Goal: Information Seeking & Learning: Find specific fact

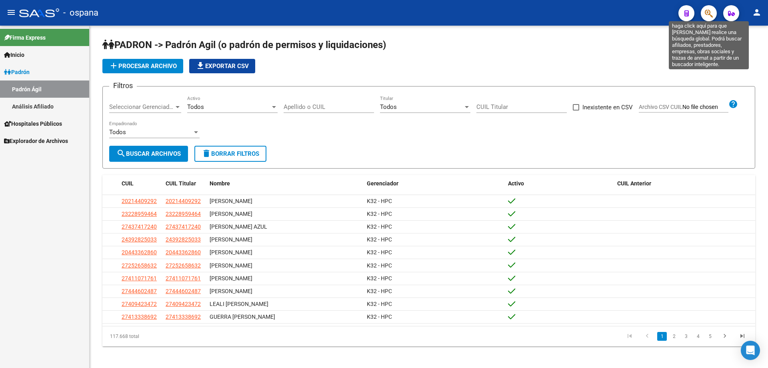
click at [708, 14] on icon "button" at bounding box center [709, 13] width 8 height 9
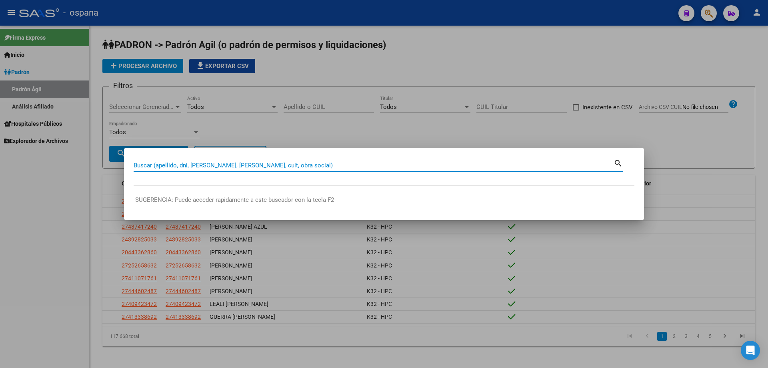
paste input "34056410"
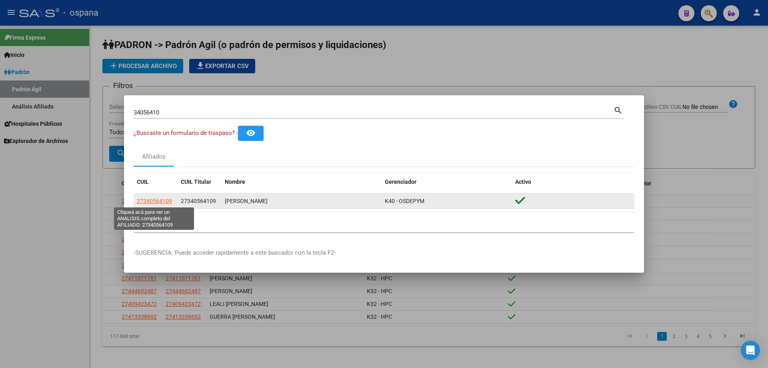
click at [171, 198] on span "27340564109" at bounding box center [154, 201] width 35 height 6
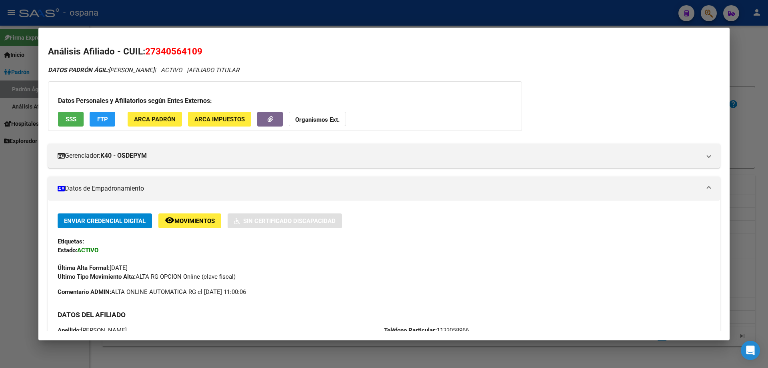
click at [767, 123] on div at bounding box center [384, 184] width 768 height 368
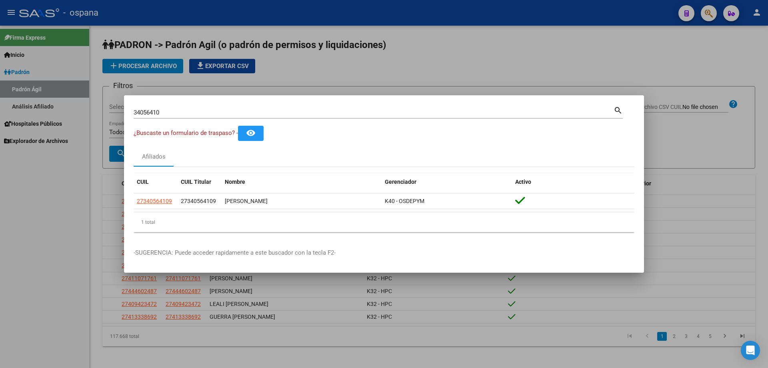
click at [319, 112] on input "34056410" at bounding box center [374, 112] width 480 height 7
type input "36706250"
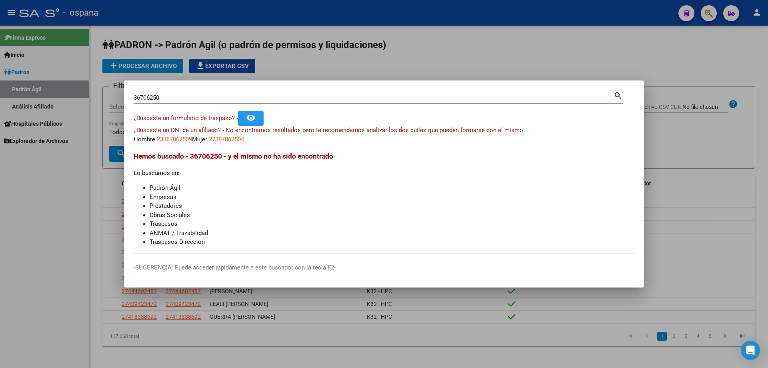
click at [161, 101] on div "36706250 Buscar (apellido, dni, cuil, [PERSON_NAME], cuit, obra social)" at bounding box center [374, 98] width 480 height 12
click at [161, 100] on div "36706250 Buscar (apellido, dni, cuil, [PERSON_NAME], cuit, obra social)" at bounding box center [374, 98] width 480 height 12
click at [161, 97] on input "36706250" at bounding box center [374, 97] width 480 height 7
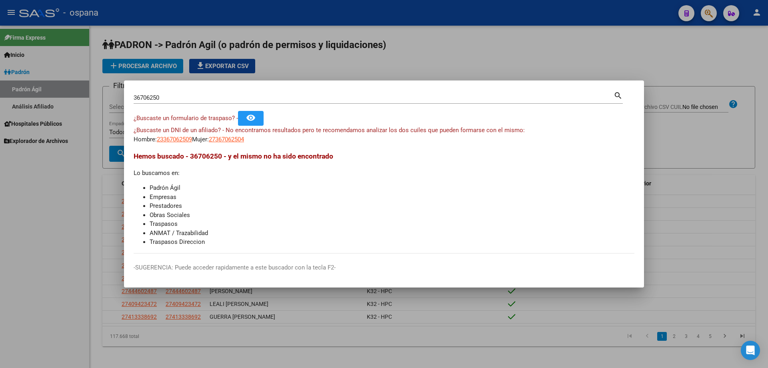
click at [283, 118] on div "¿Buscaste un formulario de traspaso? - remove_red_eye" at bounding box center [384, 118] width 501 height 15
click at [295, 126] on span "¿Buscaste un DNI de un afiliado? - No encontramos resultados pero te recomendam…" at bounding box center [329, 129] width 391 height 7
click at [329, 135] on div "¿Buscaste un DNI de un afiliado? - No encontramos resultados pero te recomendam…" at bounding box center [384, 135] width 501 height 18
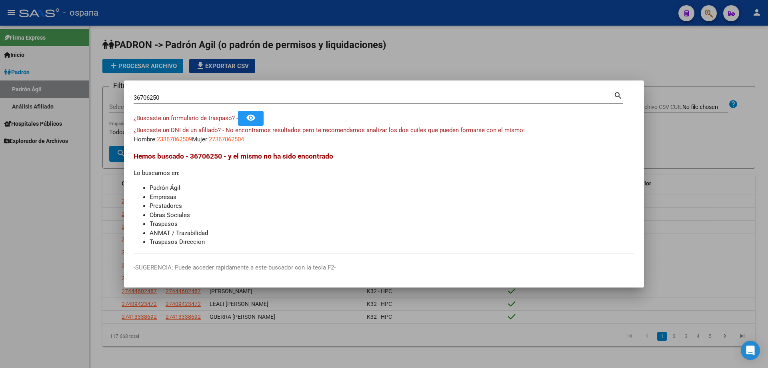
click at [314, 130] on span "¿Buscaste un DNI de un afiliado? - No encontramos resultados pero te recomendam…" at bounding box center [329, 129] width 391 height 7
click at [244, 142] on span "27367062504" at bounding box center [226, 139] width 35 height 7
type textarea "27367062504"
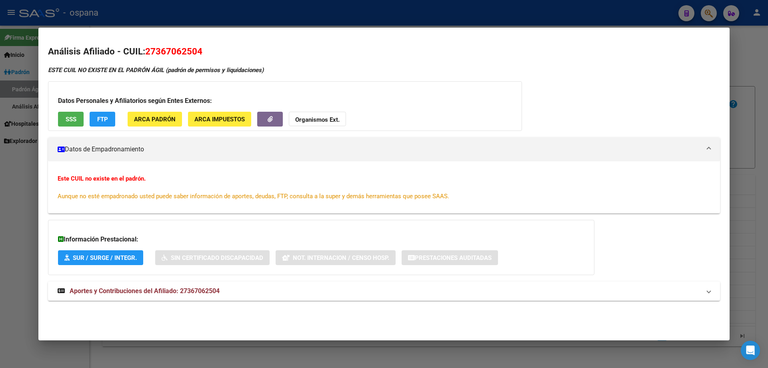
click at [69, 116] on span "SSS" at bounding box center [71, 119] width 11 height 7
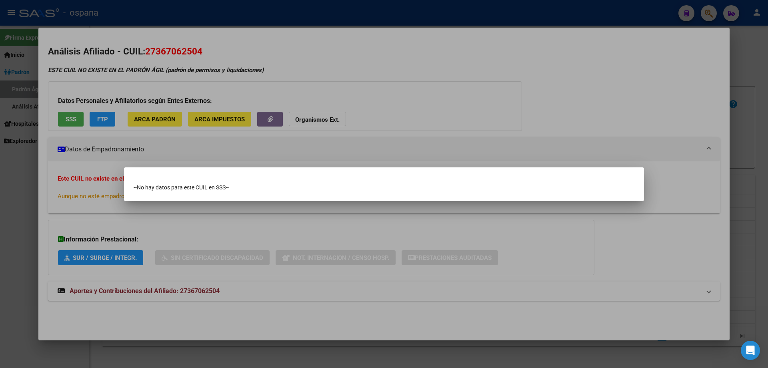
click at [767, 106] on div at bounding box center [384, 184] width 768 height 368
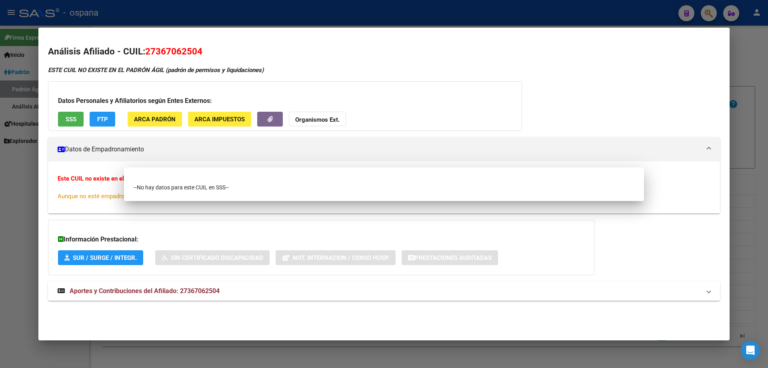
click at [767, 106] on div at bounding box center [384, 184] width 768 height 368
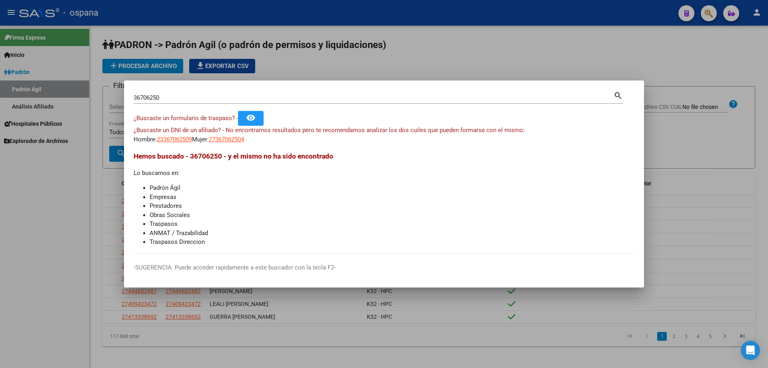
click at [292, 100] on input "36706250" at bounding box center [374, 97] width 480 height 7
click at [236, 102] on div "29069784 Buscar (apellido, dni, [PERSON_NAME], nro traspaso, cuit, obra social)" at bounding box center [374, 98] width 480 height 12
click at [235, 99] on input "29069784" at bounding box center [374, 97] width 480 height 7
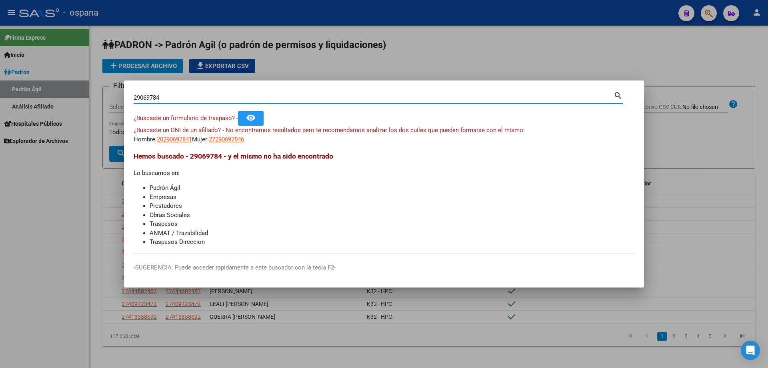
click at [235, 99] on input "29069784" at bounding box center [374, 97] width 480 height 7
click at [218, 98] on input "36554264" at bounding box center [374, 97] width 480 height 7
click at [231, 100] on input "34501844" at bounding box center [374, 97] width 480 height 7
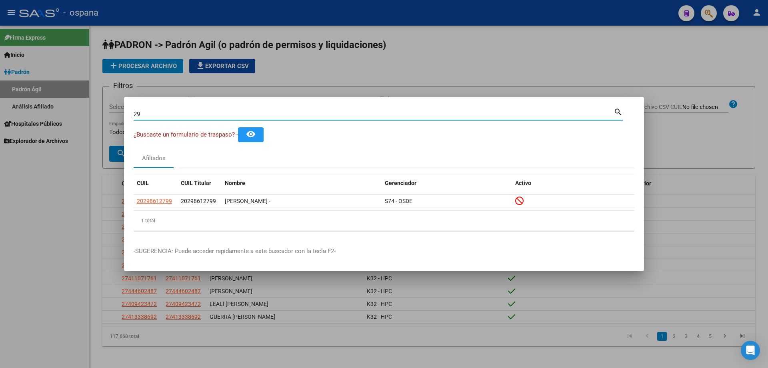
type input "2"
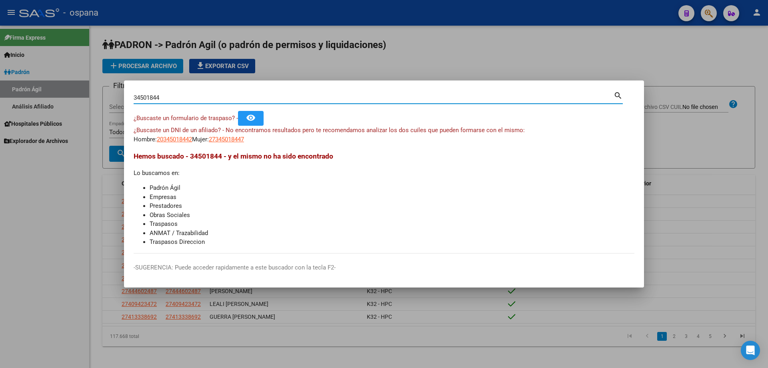
click at [226, 96] on input "34501844" at bounding box center [374, 97] width 480 height 7
click at [174, 94] on input "36706250" at bounding box center [374, 97] width 480 height 7
click at [202, 99] on input "34792836" at bounding box center [374, 97] width 480 height 7
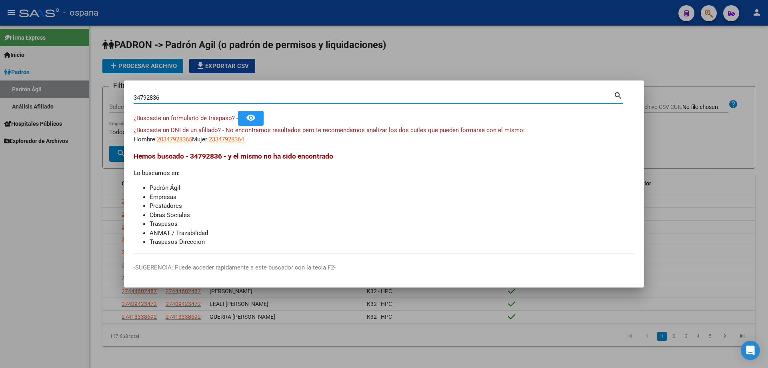
drag, startPoint x: 202, startPoint y: 99, endPoint x: 210, endPoint y: 83, distance: 17.5
click at [203, 98] on input "34792836" at bounding box center [374, 97] width 480 height 7
click at [202, 98] on input "11287680" at bounding box center [374, 97] width 480 height 7
click at [231, 104] on div "30970110 Buscar (apellido, dni, cuil, [PERSON_NAME], cuit, obra social) search" at bounding box center [378, 100] width 489 height 21
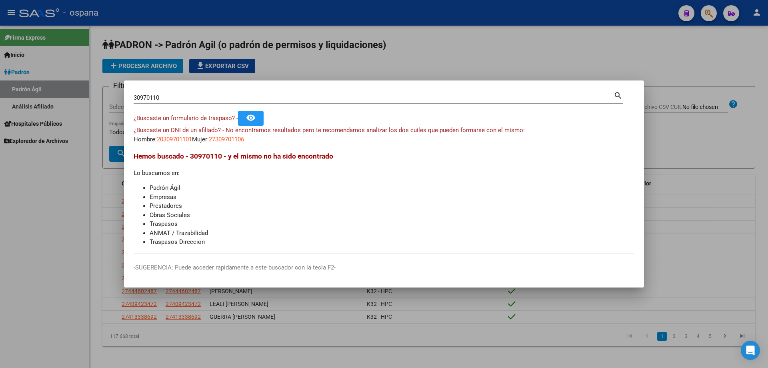
click at [230, 102] on div "30970110 Buscar (apellido, dni, cuil, nro traspaso, cuit, obra social)" at bounding box center [374, 98] width 480 height 12
click at [231, 100] on input "30970110" at bounding box center [374, 97] width 480 height 7
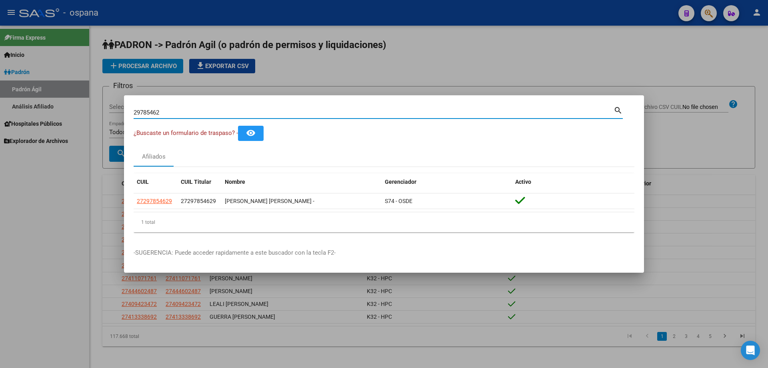
click at [252, 114] on input "29785462" at bounding box center [374, 112] width 480 height 7
type input "2"
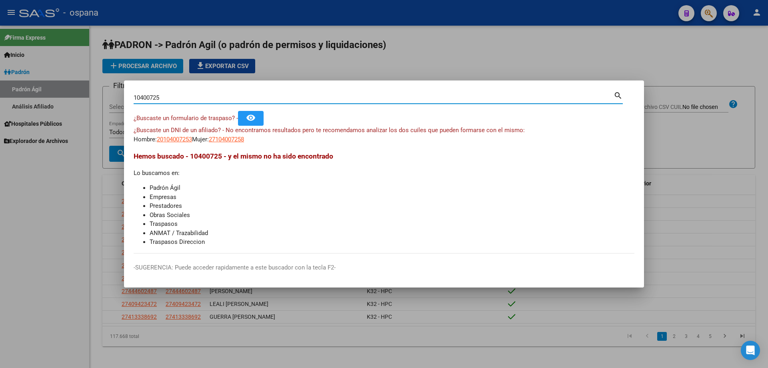
click at [193, 101] on div "10400725 Buscar (apellido, dni, cuil, [PERSON_NAME], cuit, obra social)" at bounding box center [374, 98] width 480 height 12
click at [192, 101] on input "10400725" at bounding box center [374, 97] width 480 height 7
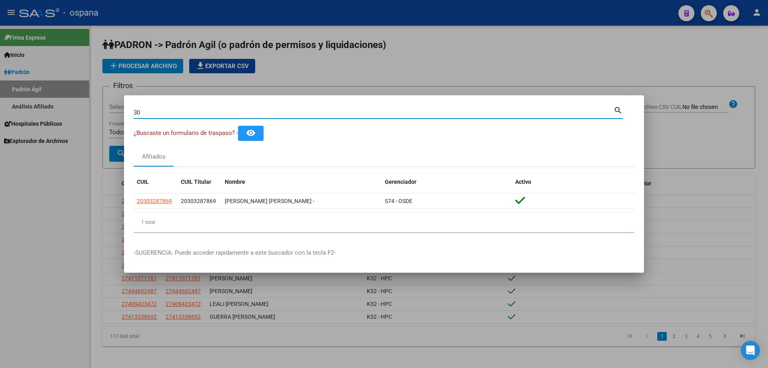
type input "3"
type input "2"
type input "3"
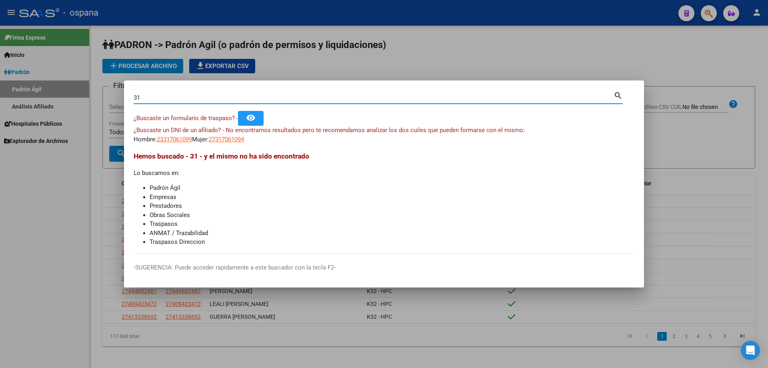
type input "3"
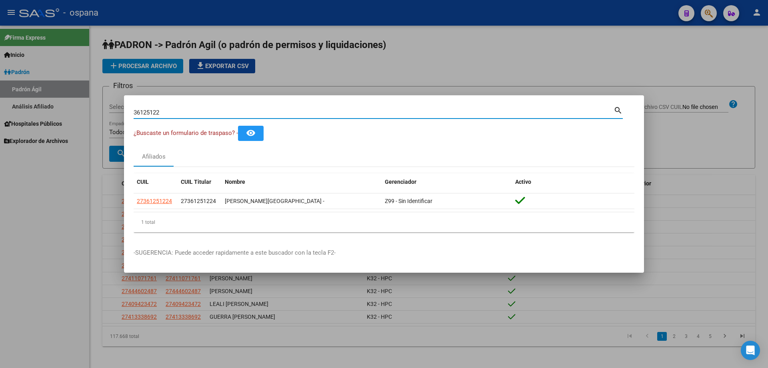
click at [222, 114] on input "36125122" at bounding box center [374, 112] width 480 height 7
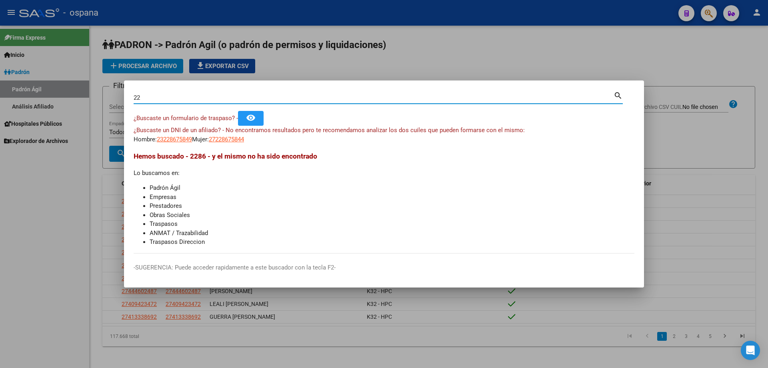
type input "2"
click at [212, 97] on input "37874946" at bounding box center [374, 97] width 480 height 7
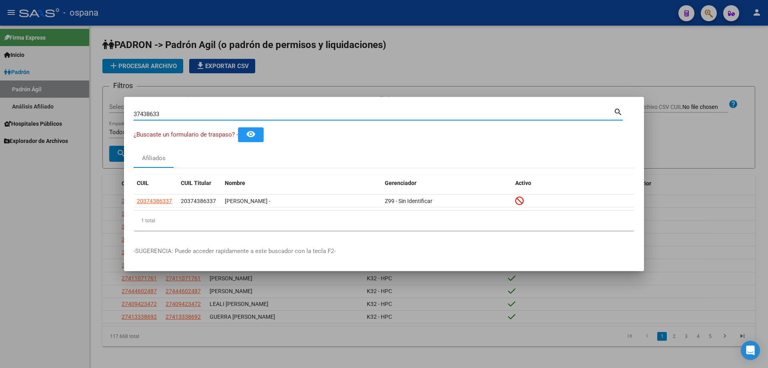
click at [226, 114] on input "37438633" at bounding box center [374, 113] width 480 height 7
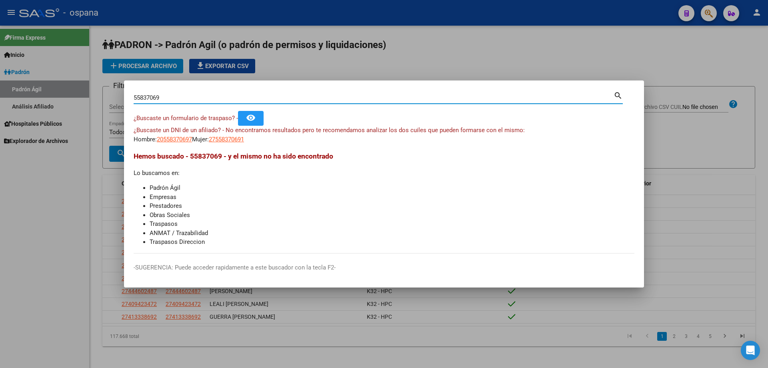
click at [146, 98] on input "55837069" at bounding box center [374, 97] width 480 height 7
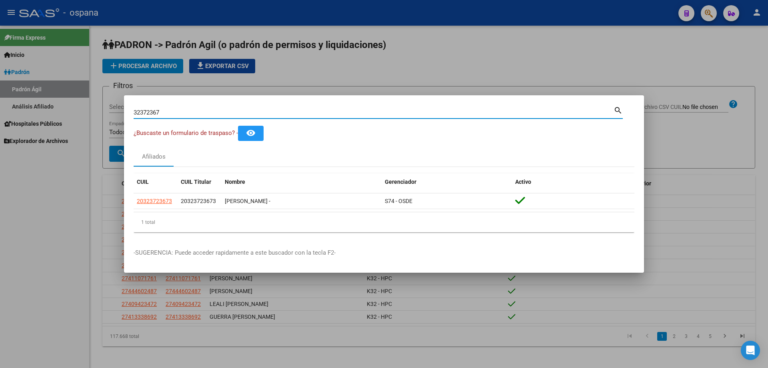
click at [220, 110] on input "32372367" at bounding box center [374, 112] width 480 height 7
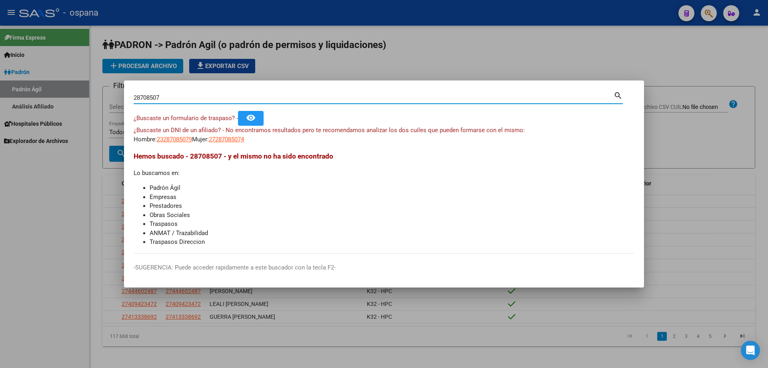
click at [177, 95] on input "28708507" at bounding box center [374, 97] width 480 height 7
type input "5"
click at [157, 98] on input "28708507" at bounding box center [374, 97] width 480 height 7
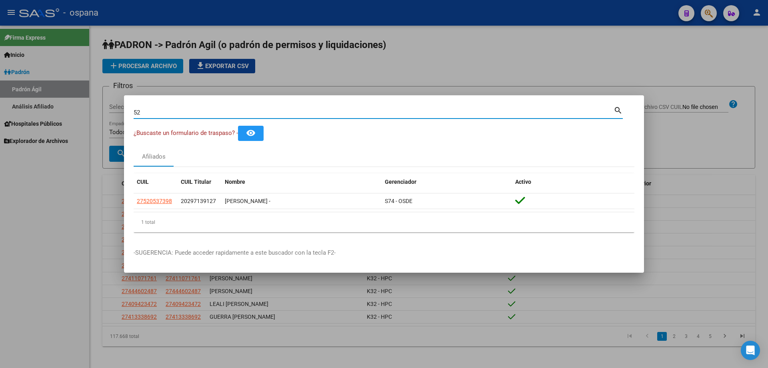
type input "5"
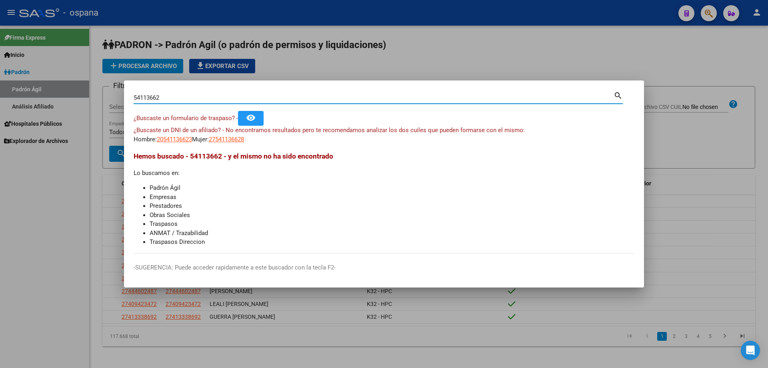
click at [270, 101] on input "54113662" at bounding box center [374, 97] width 480 height 7
click at [215, 100] on input "32080038" at bounding box center [374, 97] width 480 height 7
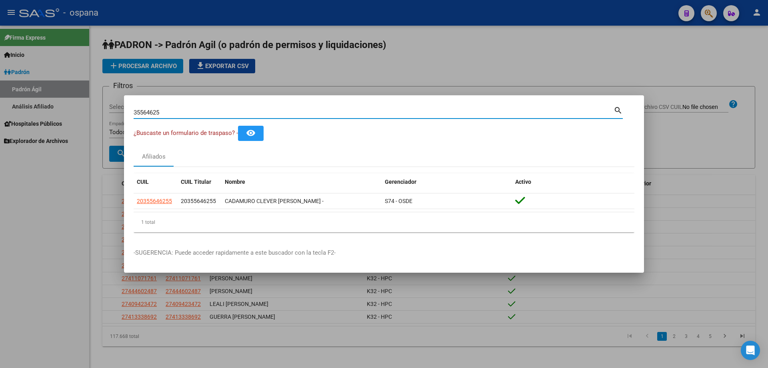
click at [216, 110] on input "35564625" at bounding box center [374, 112] width 480 height 7
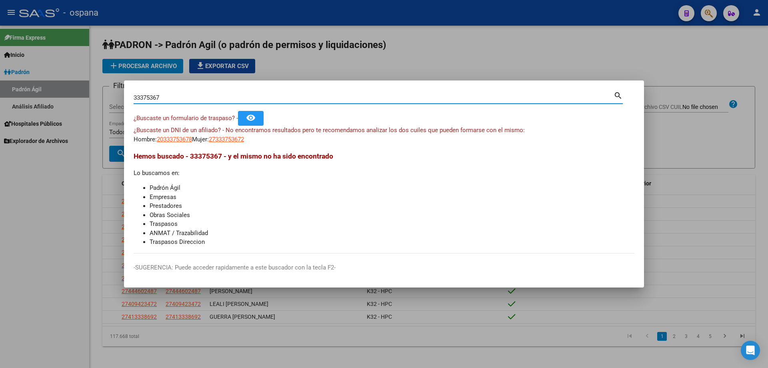
click at [182, 98] on input "33375367" at bounding box center [374, 97] width 480 height 7
click at [188, 96] on input "36184597" at bounding box center [374, 97] width 480 height 7
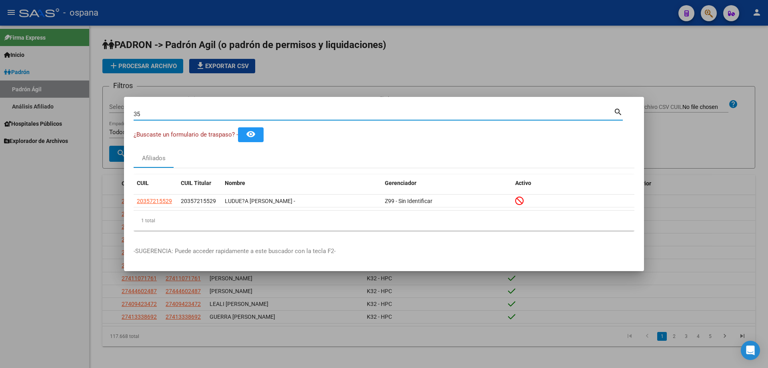
type input "3"
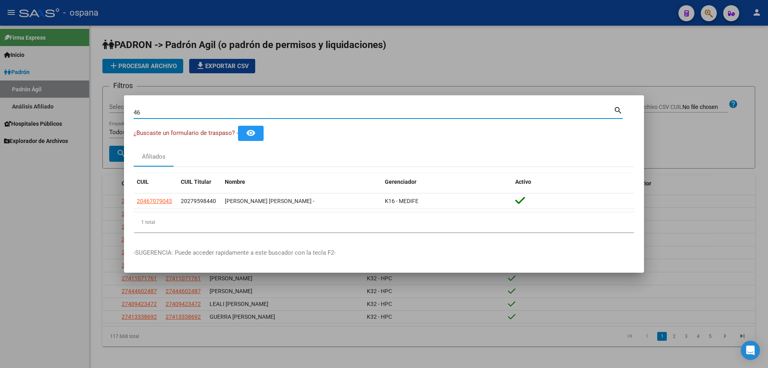
type input "4"
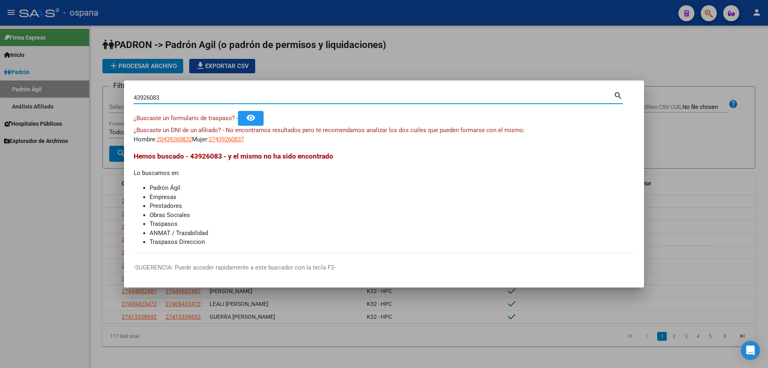
click at [259, 100] on input "43926083" at bounding box center [374, 97] width 480 height 7
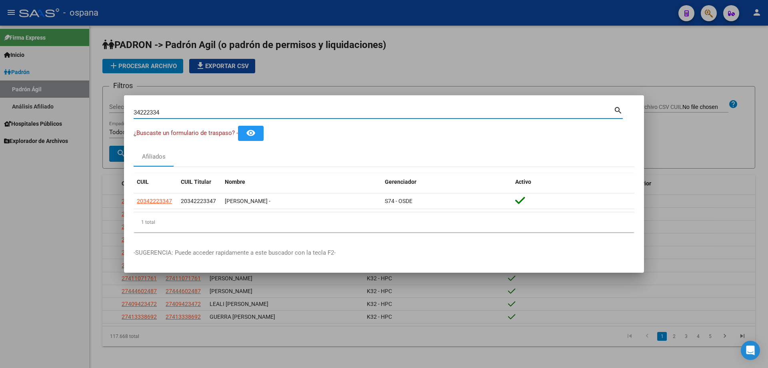
click at [195, 115] on input "34222334" at bounding box center [374, 112] width 480 height 7
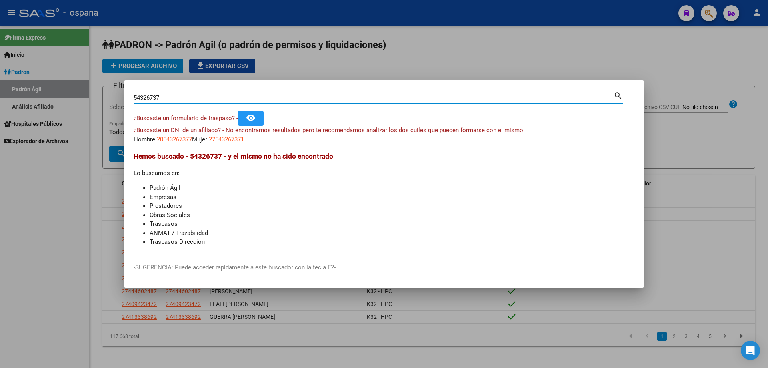
click at [222, 96] on input "54326737" at bounding box center [374, 97] width 480 height 7
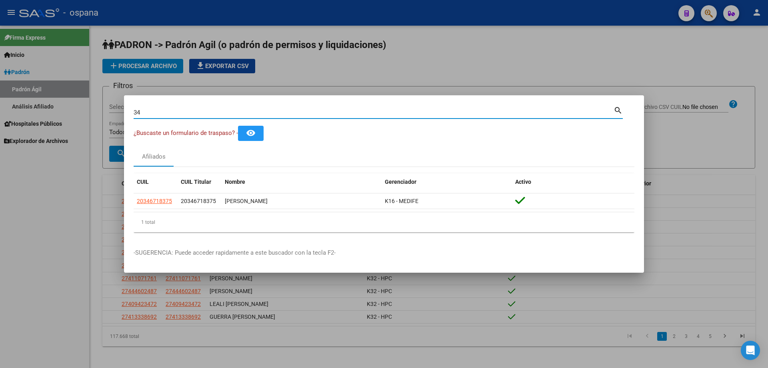
type input "3"
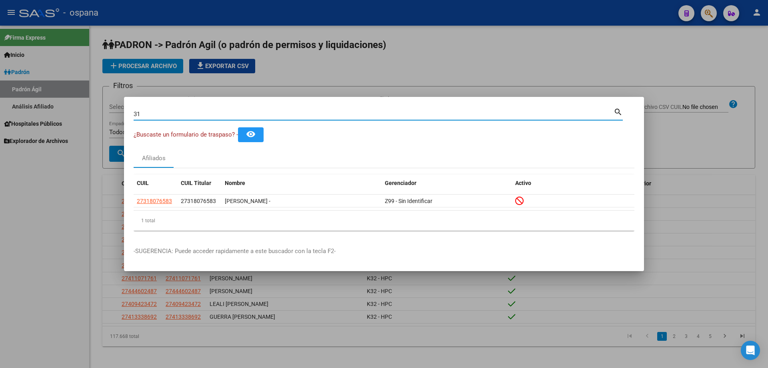
type input "3"
click at [200, 116] on input "37093656" at bounding box center [374, 113] width 480 height 7
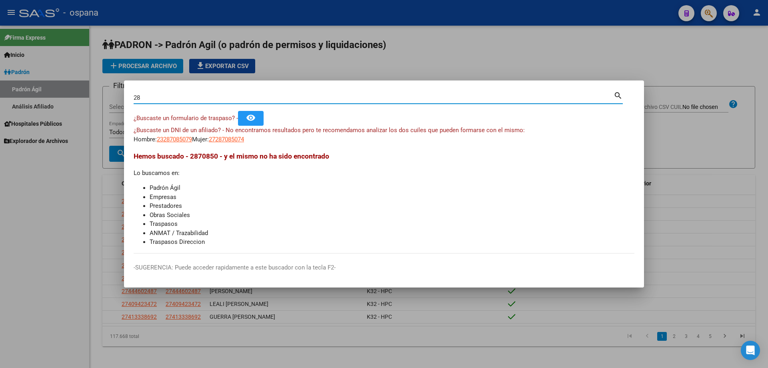
type input "2"
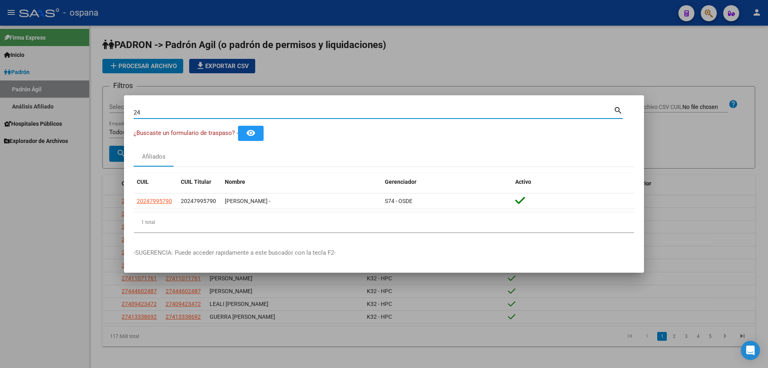
type input "2"
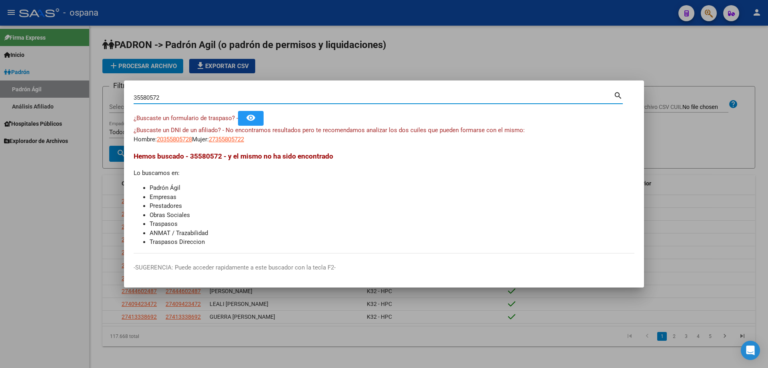
click at [216, 99] on input "35580572" at bounding box center [374, 97] width 480 height 7
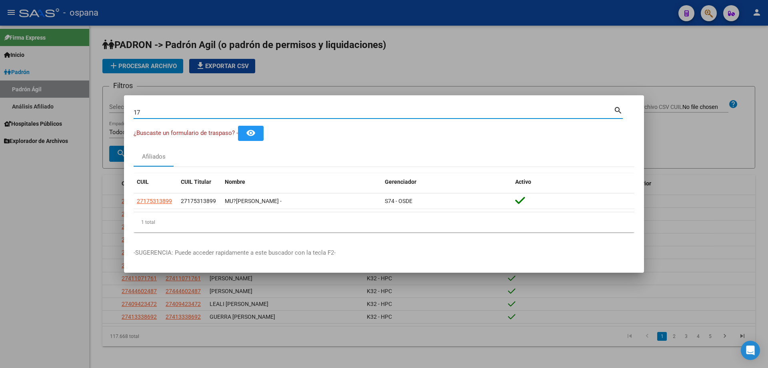
type input "1"
type input "2"
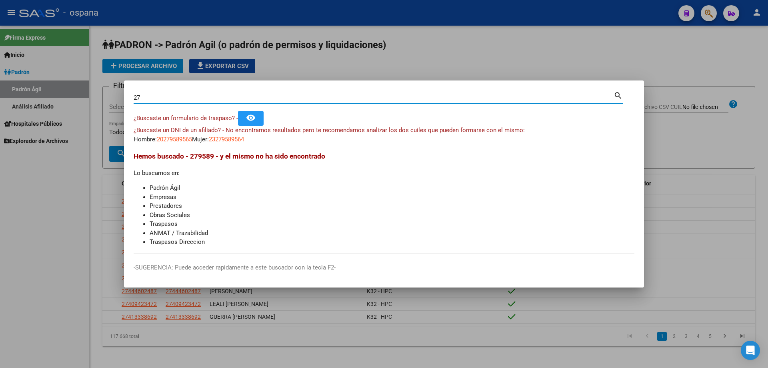
type input "2"
click at [217, 96] on input "17647958" at bounding box center [374, 97] width 480 height 7
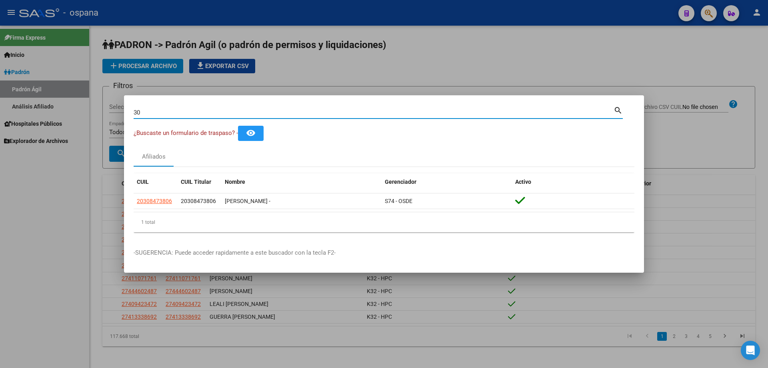
type input "3"
click at [338, 110] on input "48128806" at bounding box center [374, 112] width 480 height 7
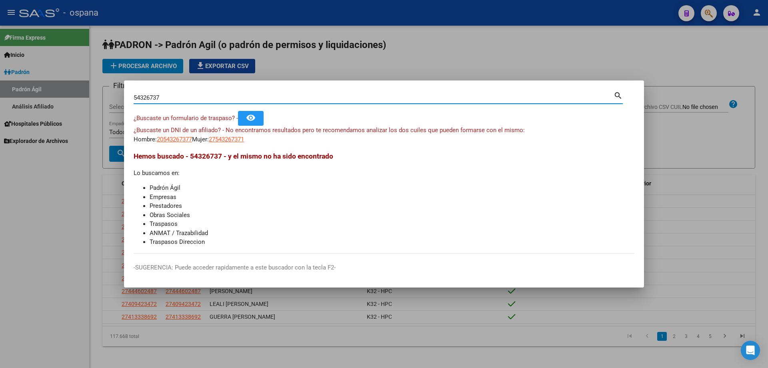
click at [282, 94] on input "54326737" at bounding box center [374, 97] width 480 height 7
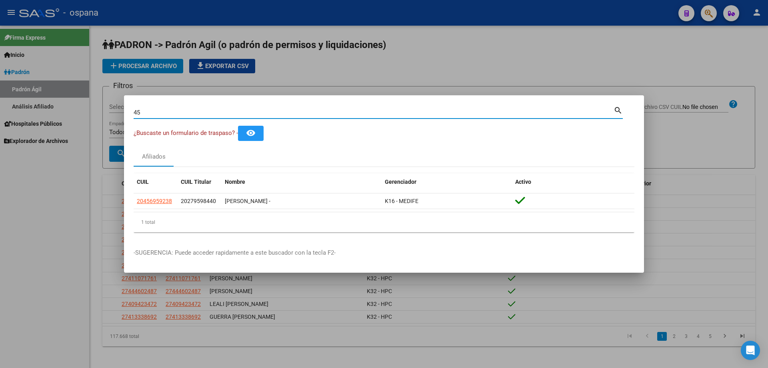
type input "4"
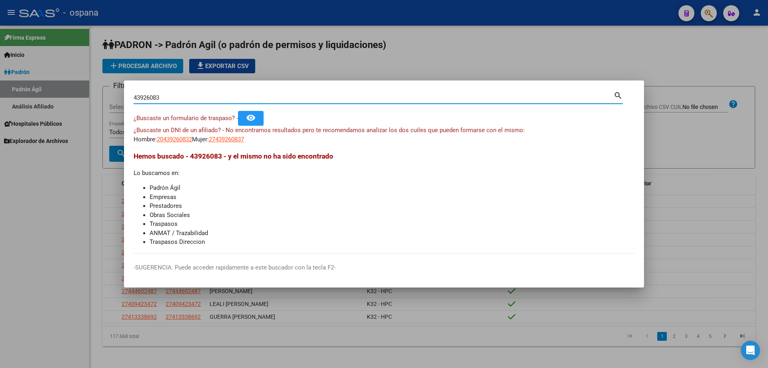
click at [184, 95] on input "43926083" at bounding box center [374, 97] width 480 height 7
type input "3"
click at [174, 99] on input "38723237" at bounding box center [374, 97] width 480 height 7
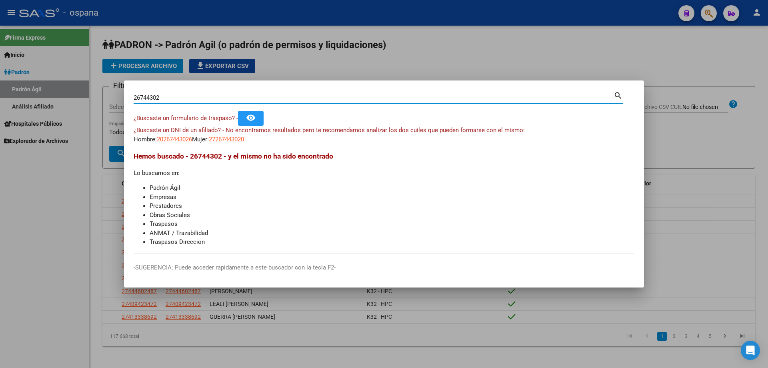
click at [174, 98] on input "26744302" at bounding box center [374, 97] width 480 height 7
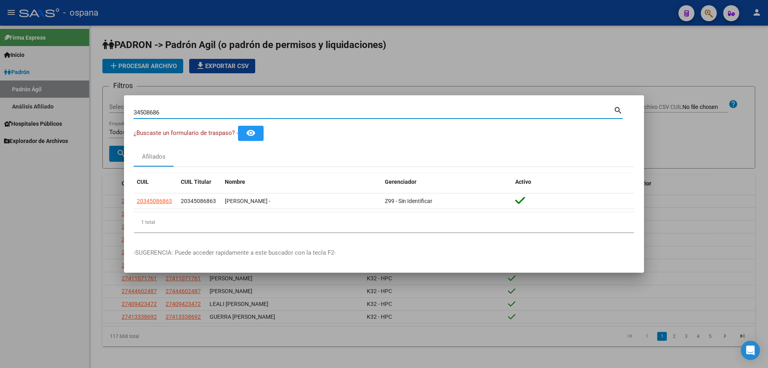
click at [159, 114] on input "34508686" at bounding box center [374, 112] width 480 height 7
type input "1"
type input "3"
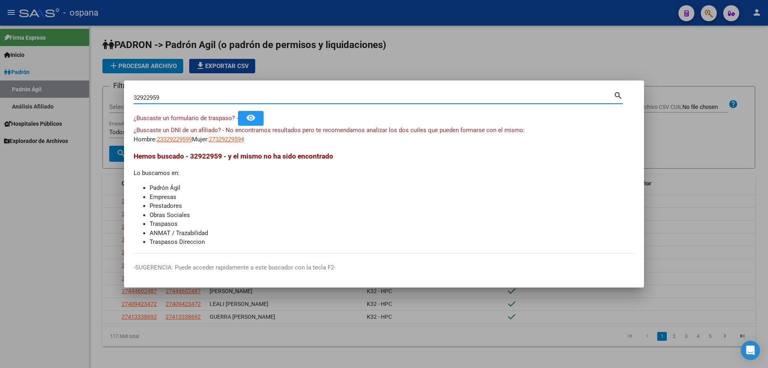
click at [217, 96] on input "32922959" at bounding box center [374, 97] width 480 height 7
click at [217, 98] on input "34271691" at bounding box center [374, 97] width 480 height 7
click at [217, 98] on input "29838522" at bounding box center [374, 97] width 480 height 7
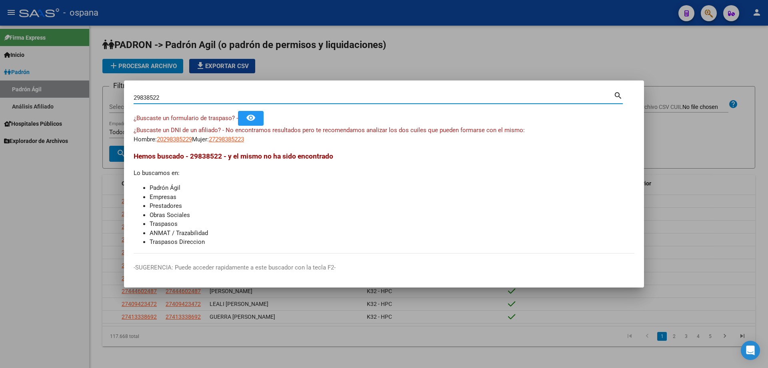
click at [217, 98] on input "29838522" at bounding box center [374, 97] width 480 height 7
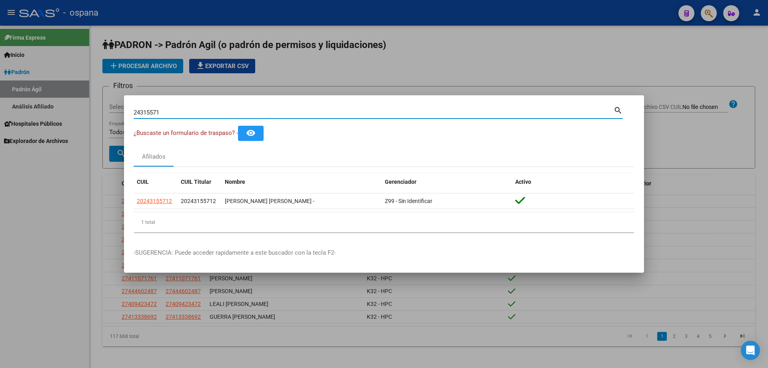
click at [201, 111] on input "24315571" at bounding box center [374, 112] width 480 height 7
type input "23059928"
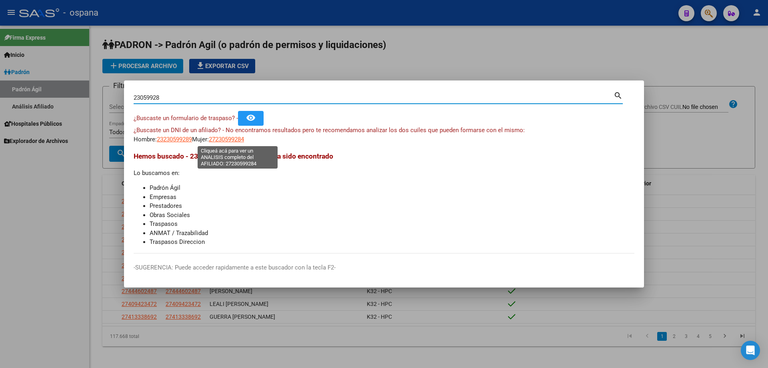
click at [224, 138] on span "27230599284" at bounding box center [226, 139] width 35 height 7
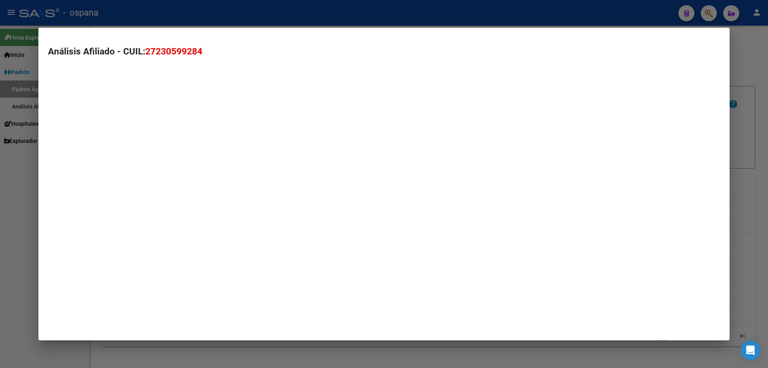
type textarea "27230599284"
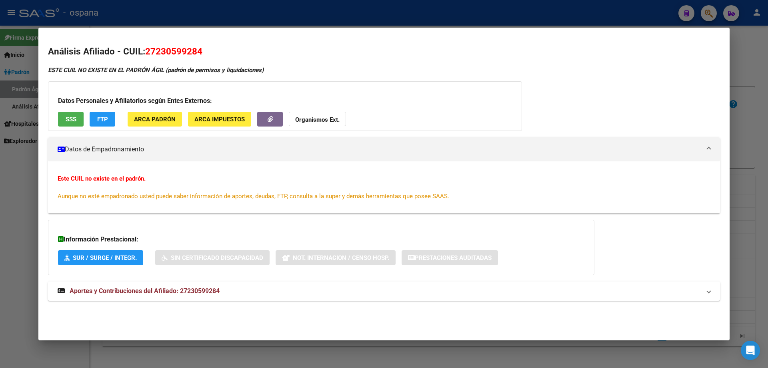
click at [767, 115] on div at bounding box center [384, 184] width 768 height 368
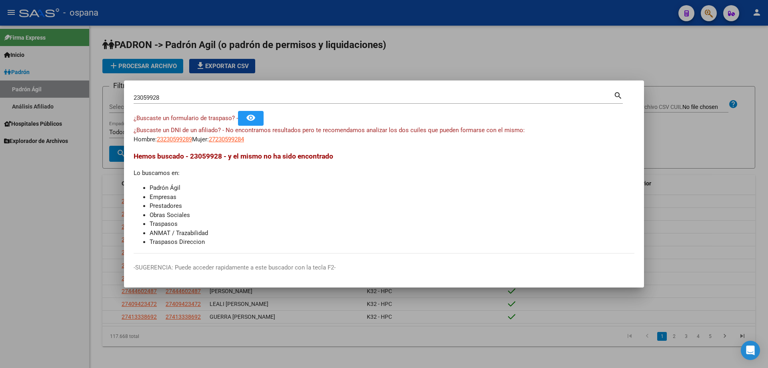
click at [276, 98] on input "23059928" at bounding box center [374, 97] width 480 height 7
click at [277, 98] on input "37873881" at bounding box center [374, 97] width 480 height 7
click at [176, 100] on input "33366069" at bounding box center [374, 97] width 480 height 7
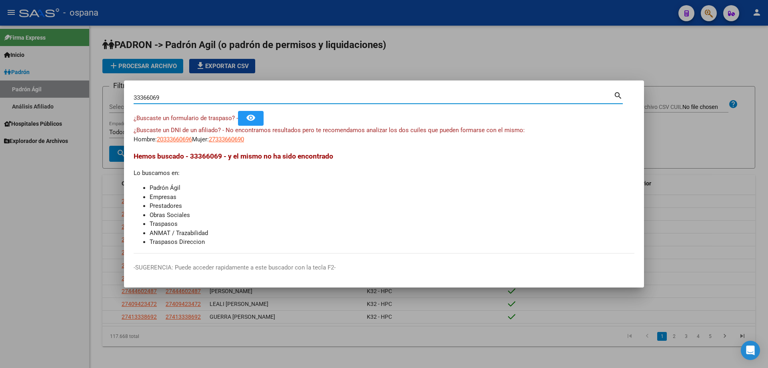
click at [176, 100] on input "33366069" at bounding box center [374, 97] width 480 height 7
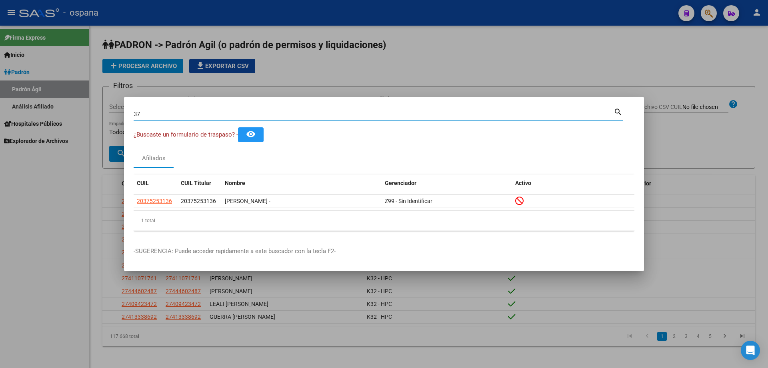
type input "3"
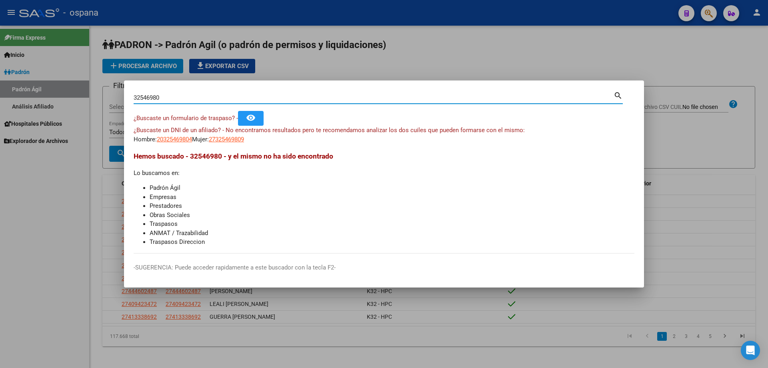
click at [139, 94] on input "32546980" at bounding box center [374, 97] width 480 height 7
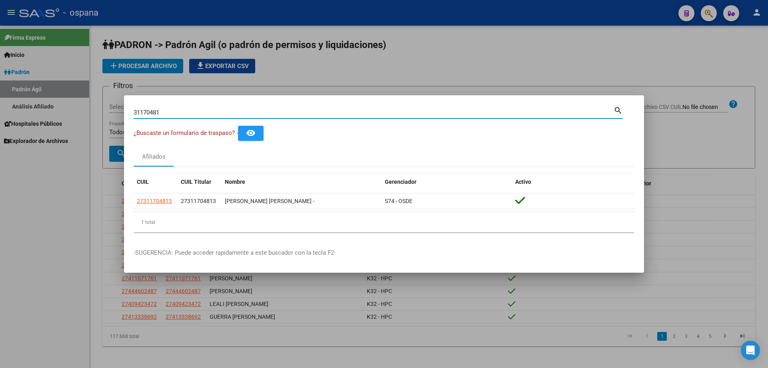
click at [175, 114] on input "31170481" at bounding box center [374, 112] width 480 height 7
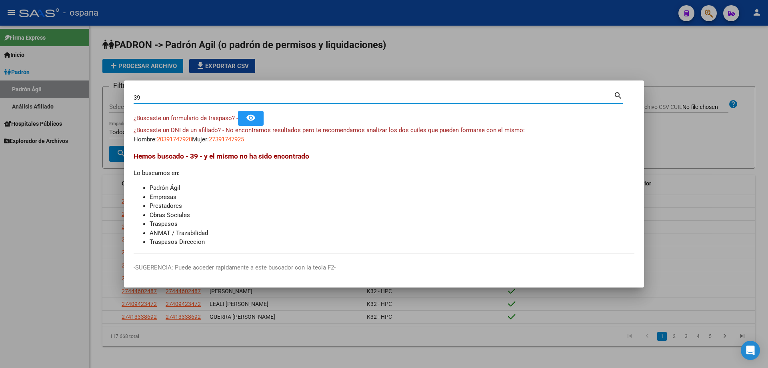
type input "3"
click at [194, 96] on input "38111955" at bounding box center [374, 97] width 480 height 7
click at [209, 95] on input "25548982" at bounding box center [374, 97] width 480 height 7
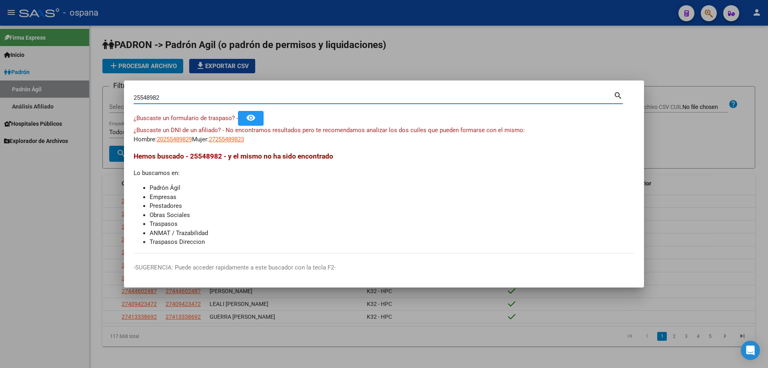
click at [209, 95] on input "25548982" at bounding box center [374, 97] width 480 height 7
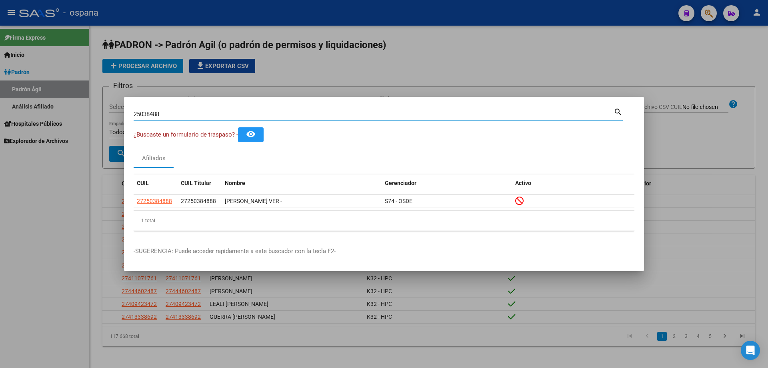
click at [252, 115] on input "25038488" at bounding box center [374, 113] width 480 height 7
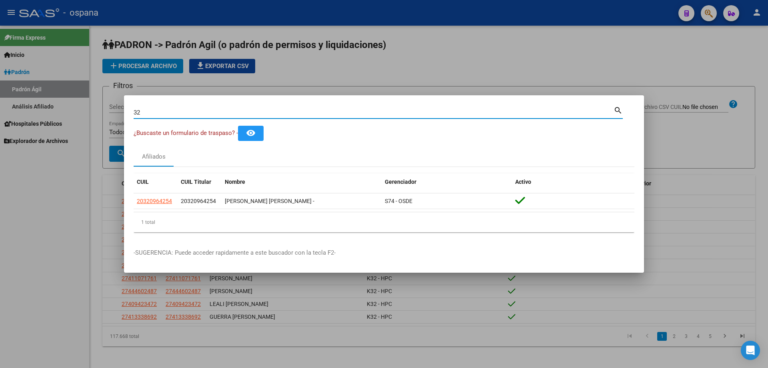
type input "3"
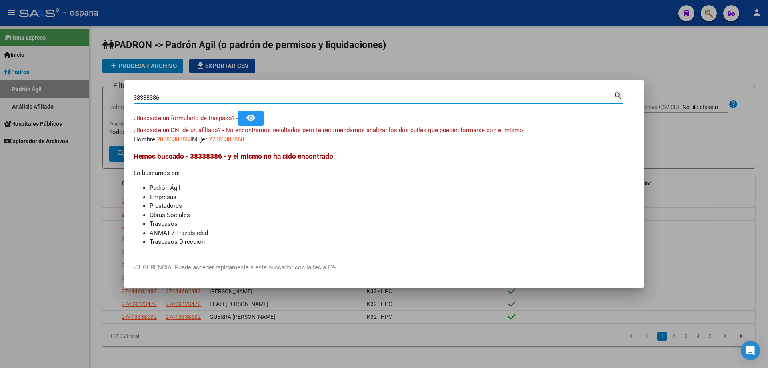
click at [162, 96] on input "38338386" at bounding box center [374, 97] width 480 height 7
click at [162, 94] on input "51275505" at bounding box center [374, 97] width 480 height 7
type input "3"
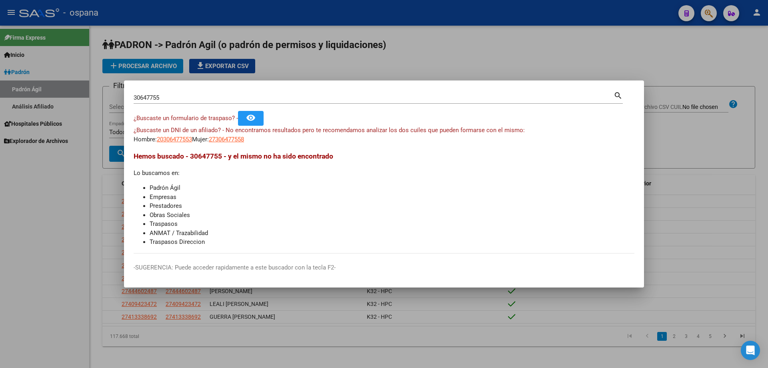
click at [212, 101] on div "30647755 Buscar (apellido, dni, [PERSON_NAME], [PERSON_NAME], cuit, obra social)" at bounding box center [374, 98] width 480 height 12
type input "3"
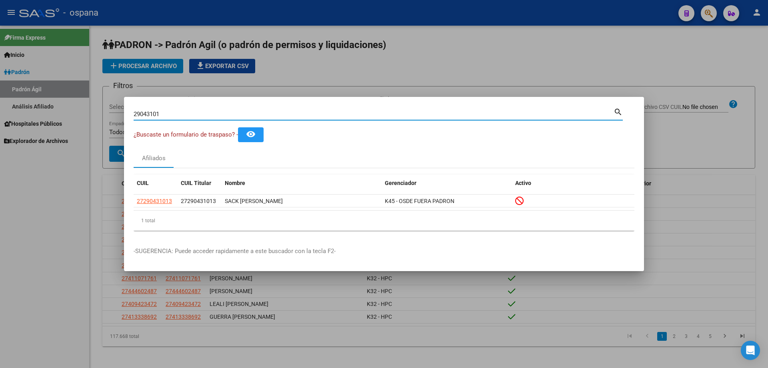
click at [208, 116] on input "29043101" at bounding box center [374, 113] width 480 height 7
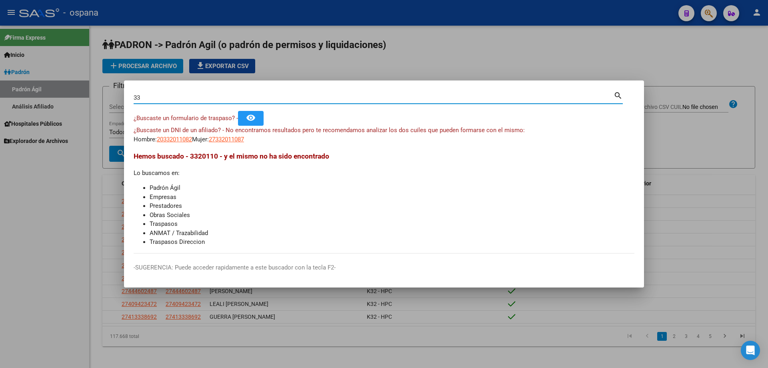
type input "3"
click at [142, 97] on input "32907859" at bounding box center [374, 97] width 480 height 7
type input "3"
click at [175, 100] on input "39495483" at bounding box center [374, 97] width 480 height 7
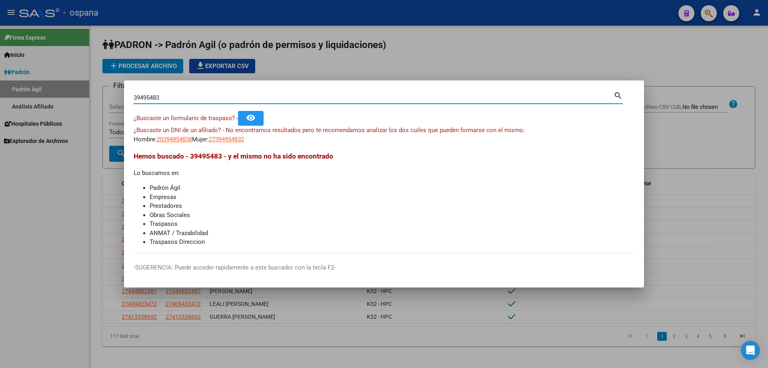
click at [175, 100] on input "39495483" at bounding box center [374, 97] width 480 height 7
type input "3"
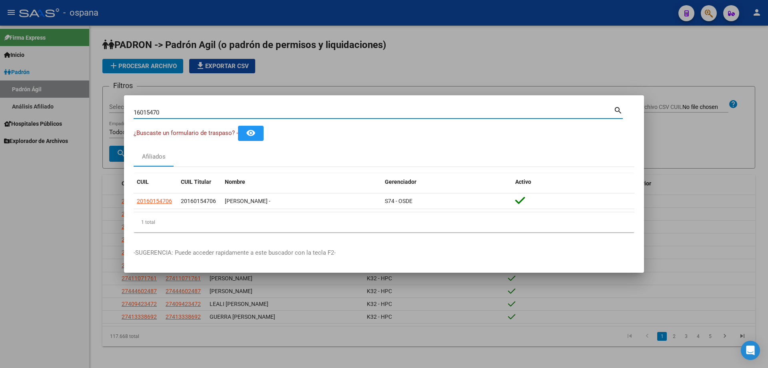
click at [171, 115] on input "16015470" at bounding box center [374, 112] width 480 height 7
type input "3"
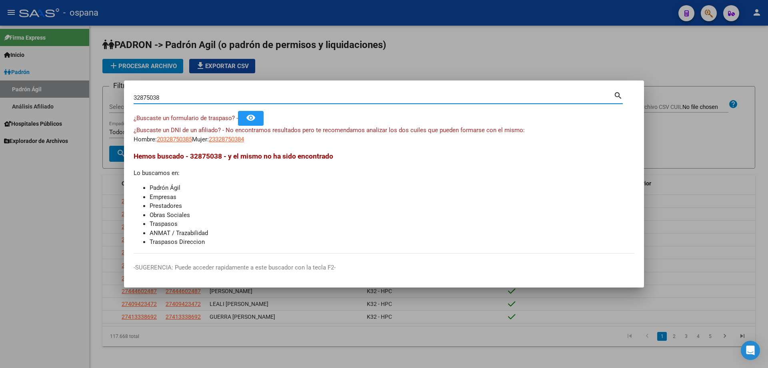
click at [168, 98] on input "32875038" at bounding box center [374, 97] width 480 height 7
click at [341, 160] on h3 "Hemos buscado - 43525756 - y el mismo no ha sido encontrado" at bounding box center [384, 156] width 501 height 10
click at [176, 98] on input "43525756" at bounding box center [374, 97] width 480 height 7
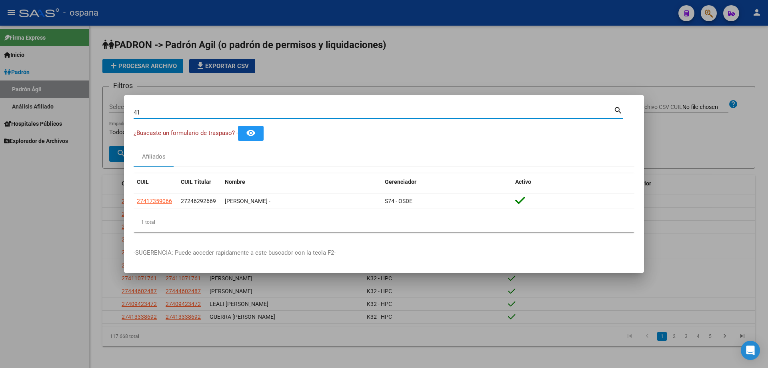
type input "4"
type input "2"
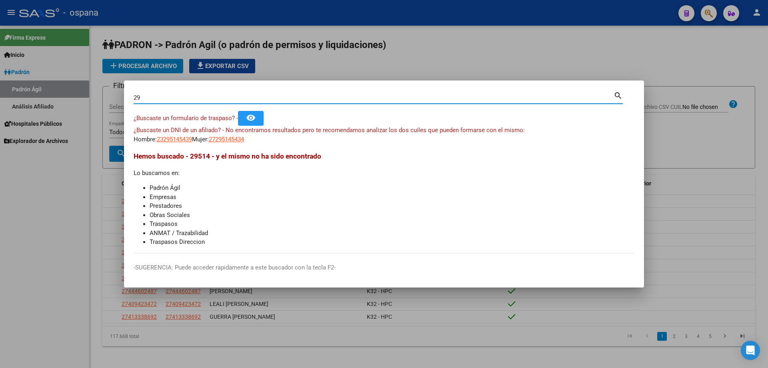
type input "2"
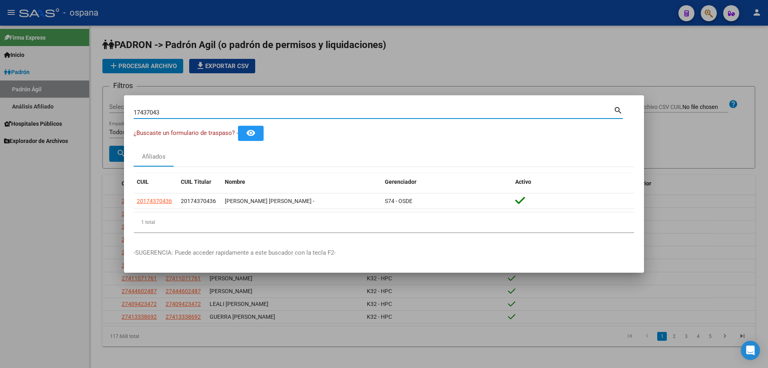
click at [179, 112] on input "17437043" at bounding box center [374, 112] width 480 height 7
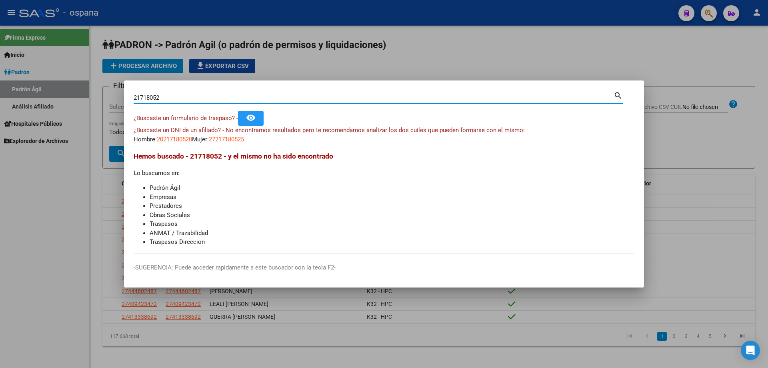
click at [188, 99] on input "21718052" at bounding box center [374, 97] width 480 height 7
click at [188, 99] on input "31337210" at bounding box center [374, 97] width 480 height 7
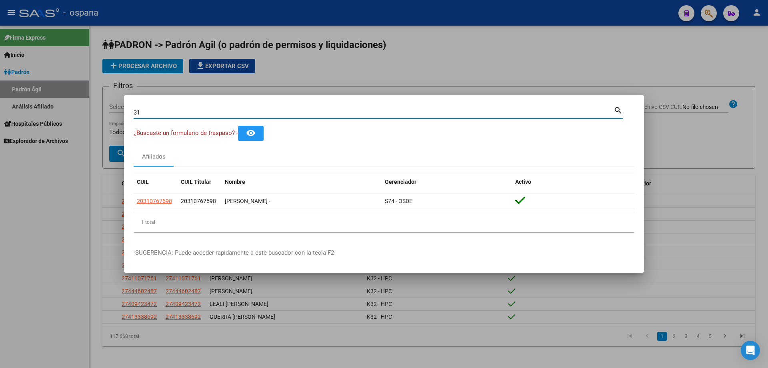
type input "3"
click at [250, 109] on input "27654865" at bounding box center [374, 112] width 480 height 7
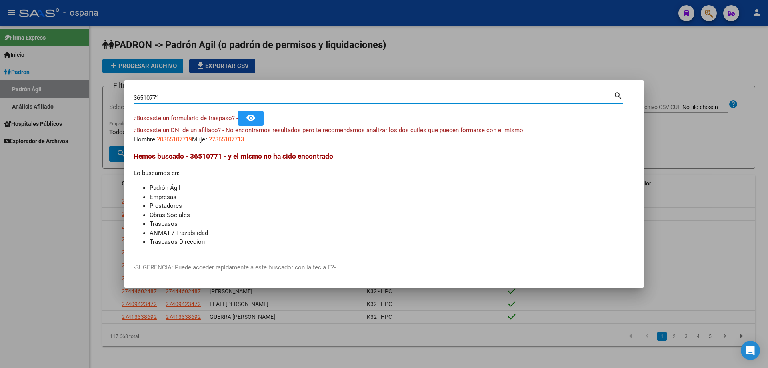
click at [236, 102] on div "36510771 Buscar (apellido, dni, [PERSON_NAME], nro traspaso, cuit, obra social)" at bounding box center [374, 98] width 480 height 12
click at [235, 99] on input "36510771" at bounding box center [374, 97] width 480 height 7
click at [229, 97] on input "43525756" at bounding box center [374, 97] width 480 height 7
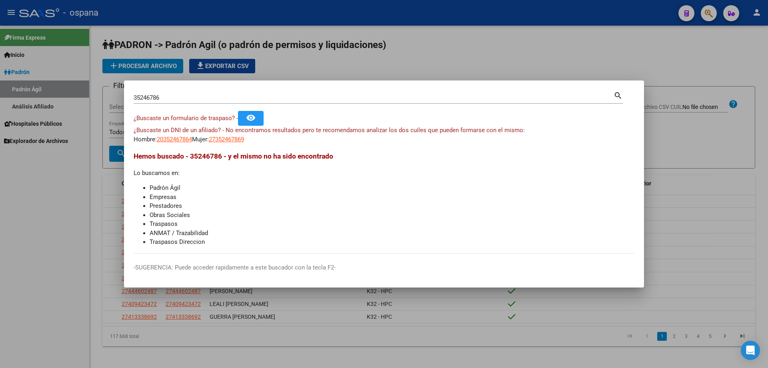
click at [282, 133] on span "¿Buscaste un DNI de un afiliado? - No encontramos resultados pero te recomendam…" at bounding box center [329, 129] width 391 height 7
click at [284, 134] on div "¿Buscaste un DNI de un afiliado? - No encontramos resultados pero te recomendam…" at bounding box center [384, 135] width 501 height 18
click at [356, 174] on div "Hemos buscado - 35246786 - y el mismo no ha sido encontrado Lo buscamos en: Pad…" at bounding box center [384, 199] width 501 height 96
click at [222, 98] on input "35246786" at bounding box center [374, 97] width 480 height 7
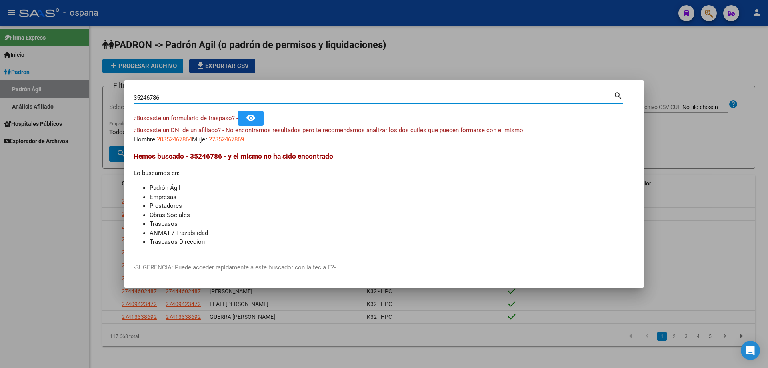
click at [222, 98] on input "35246786" at bounding box center [374, 97] width 480 height 7
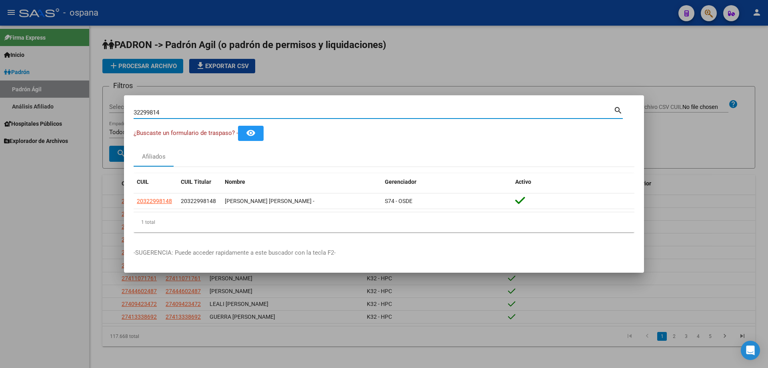
click at [195, 110] on input "32299814" at bounding box center [374, 112] width 480 height 7
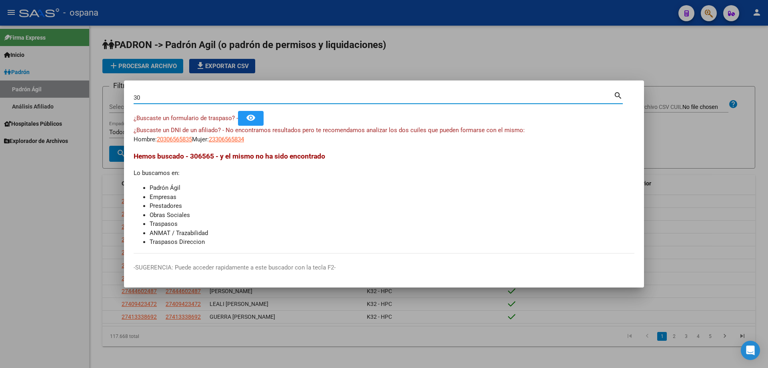
type input "3"
type input "2"
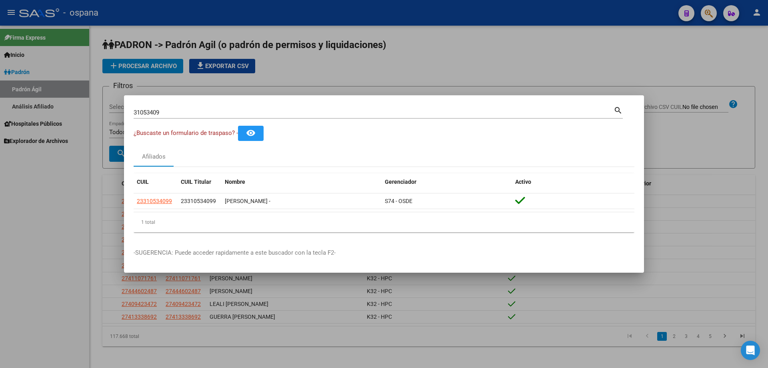
click at [214, 128] on div "¿Buscaste un formulario de traspaso? - remove_red_eye" at bounding box center [384, 133] width 501 height 15
click at [174, 114] on input "31053409" at bounding box center [374, 112] width 480 height 7
click at [172, 112] on input "31053409" at bounding box center [374, 112] width 480 height 7
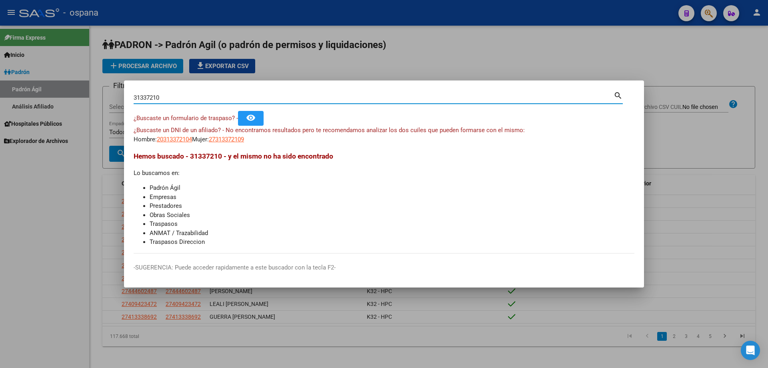
click at [174, 97] on input "31337210" at bounding box center [374, 97] width 480 height 7
type input "36706250"
click at [184, 135] on app-link-go-to "23367062509" at bounding box center [174, 139] width 35 height 9
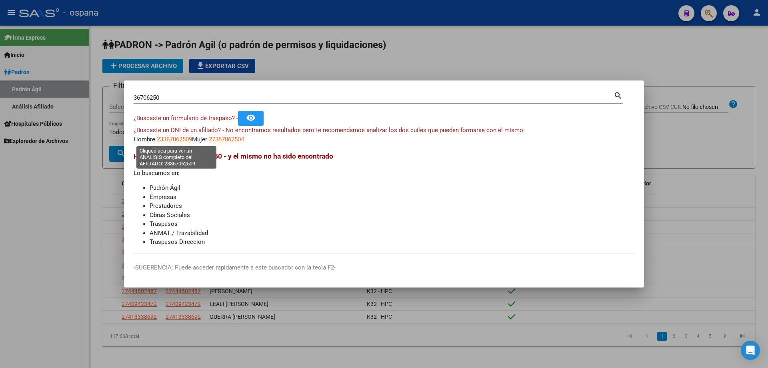
click at [188, 138] on span "23367062509" at bounding box center [174, 139] width 35 height 7
type textarea "23367062509"
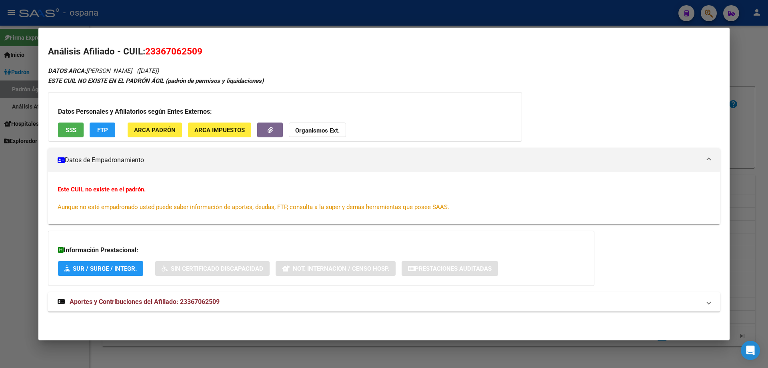
click at [679, 100] on div "DATOS ARCA: [PERSON_NAME] ([DATE]) ESTE CUIL NO EXISTE EN EL PADRÓN ÁGIL (padró…" at bounding box center [384, 193] width 672 height 254
click at [767, 124] on div at bounding box center [384, 184] width 768 height 368
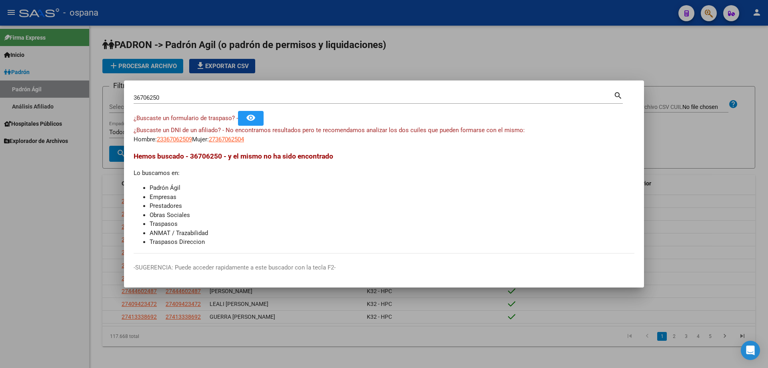
click at [181, 95] on input "36706250" at bounding box center [374, 97] width 480 height 7
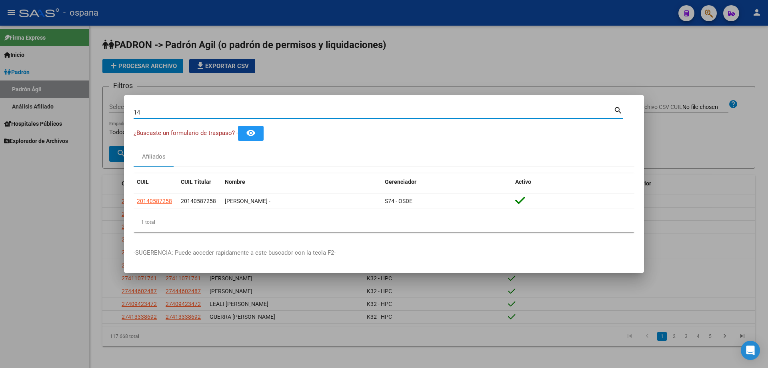
type input "1"
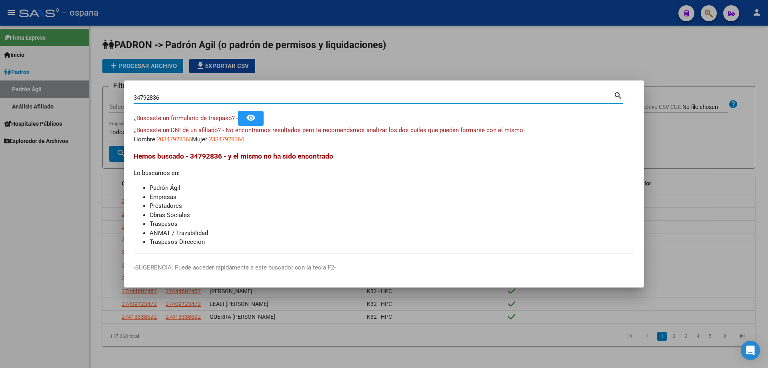
click at [262, 97] on input "34792836" at bounding box center [374, 97] width 480 height 7
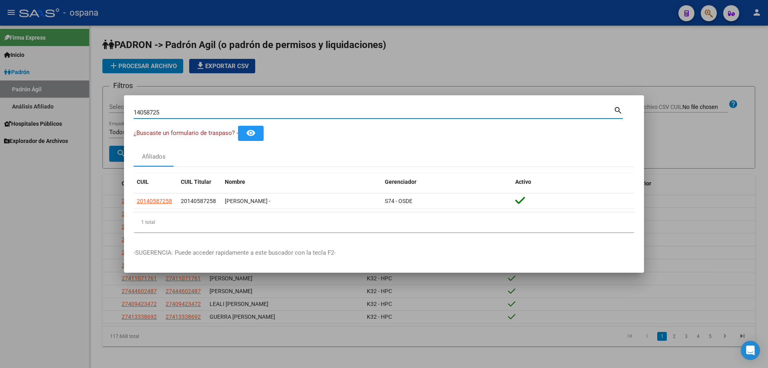
click at [214, 115] on input "14058725" at bounding box center [374, 112] width 480 height 7
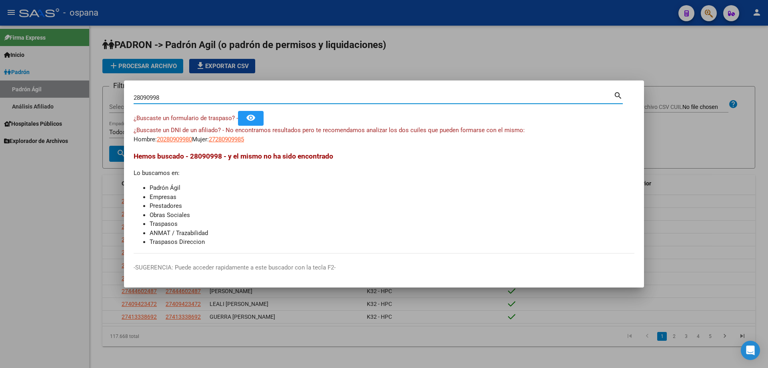
click at [200, 99] on input "28090998" at bounding box center [374, 97] width 480 height 7
click at [189, 97] on input "29809371" at bounding box center [374, 97] width 480 height 7
type input "3"
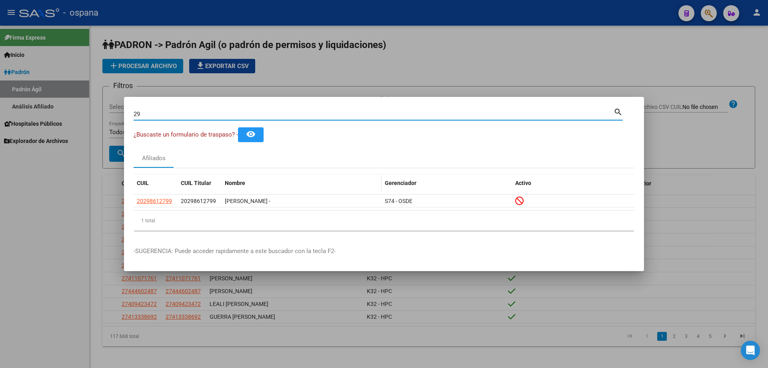
type input "2"
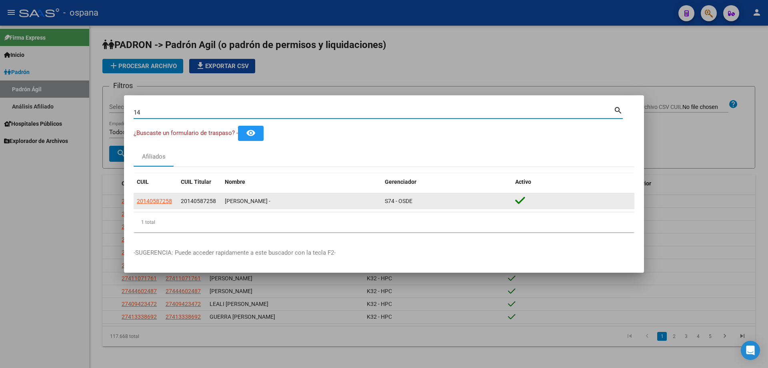
type input "1"
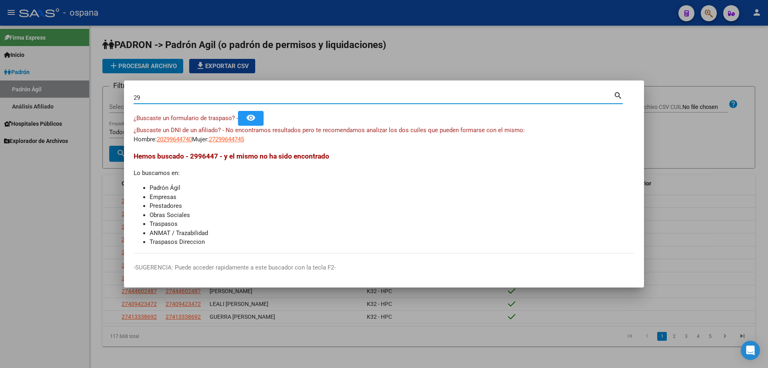
type input "2"
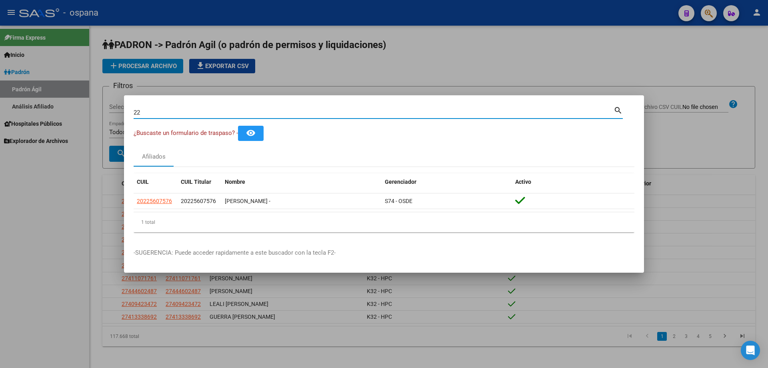
type input "2"
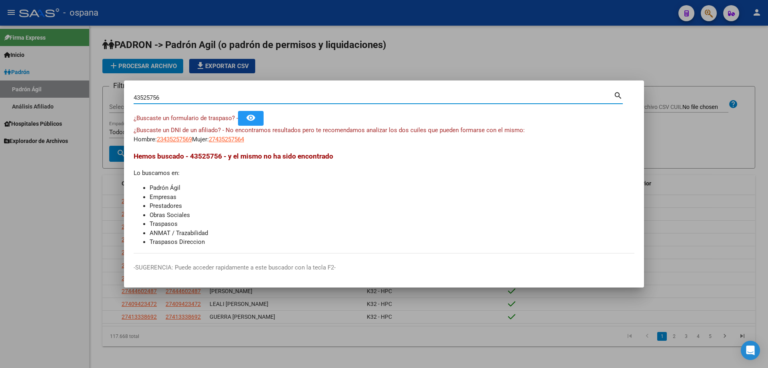
click at [167, 96] on input "43525756" at bounding box center [374, 97] width 480 height 7
click at [169, 95] on input "20808593" at bounding box center [374, 97] width 480 height 7
type input "5"
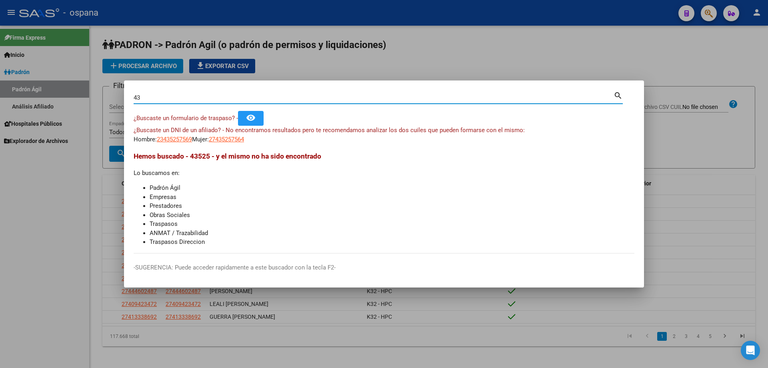
type input "4"
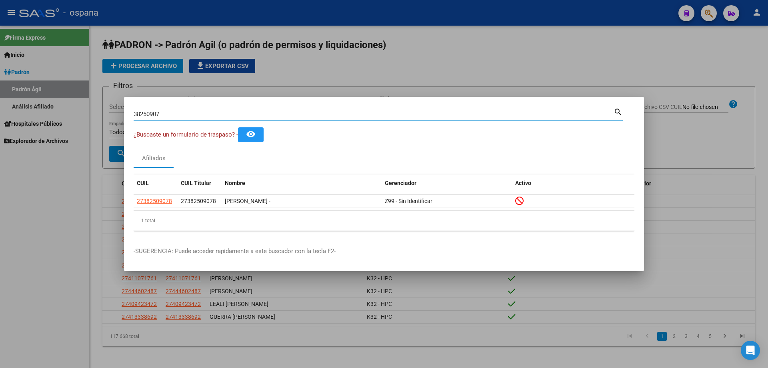
click at [178, 115] on input "38250907" at bounding box center [374, 113] width 480 height 7
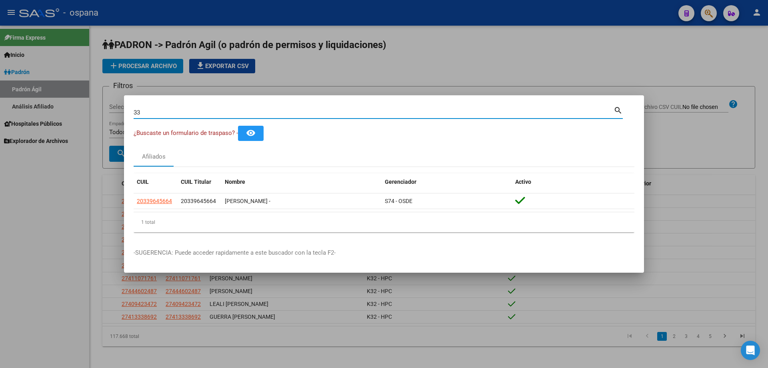
type input "3"
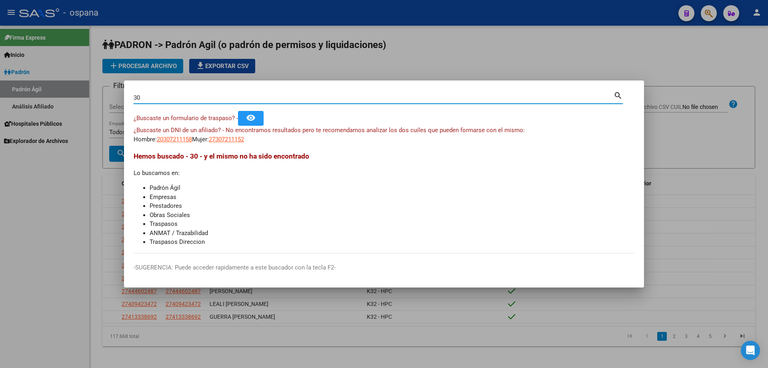
type input "3"
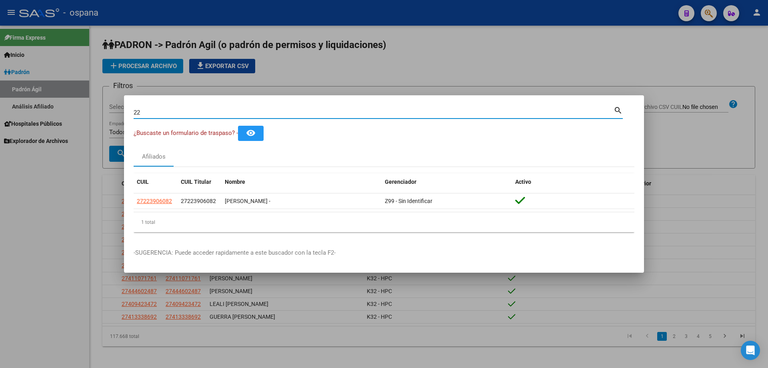
type input "2"
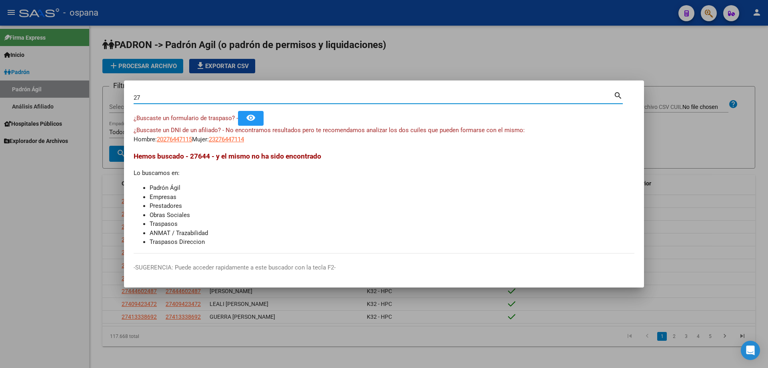
type input "2"
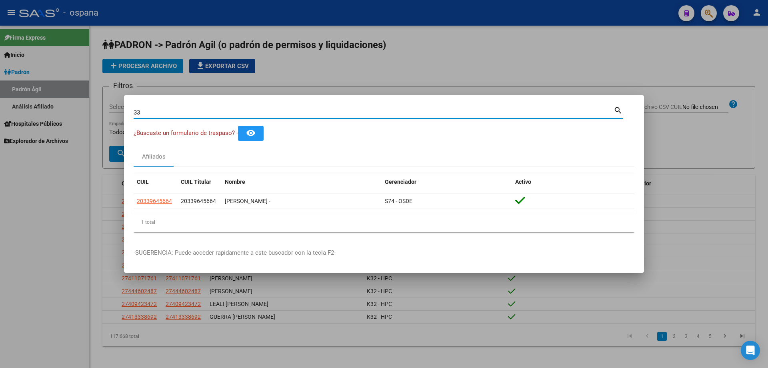
type input "3"
click at [179, 114] on input "38885654" at bounding box center [374, 112] width 480 height 7
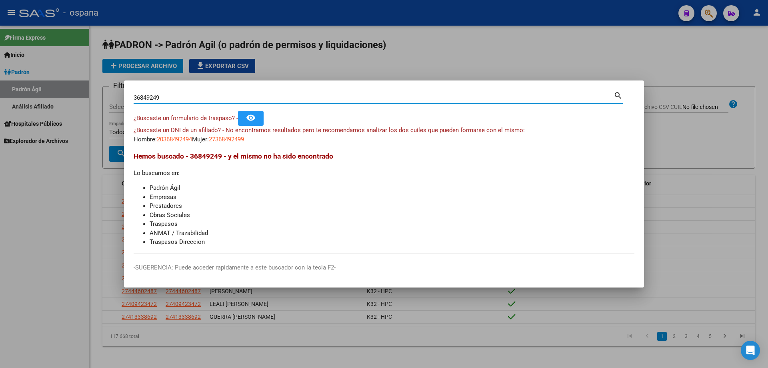
click at [196, 100] on input "36849249" at bounding box center [374, 97] width 480 height 7
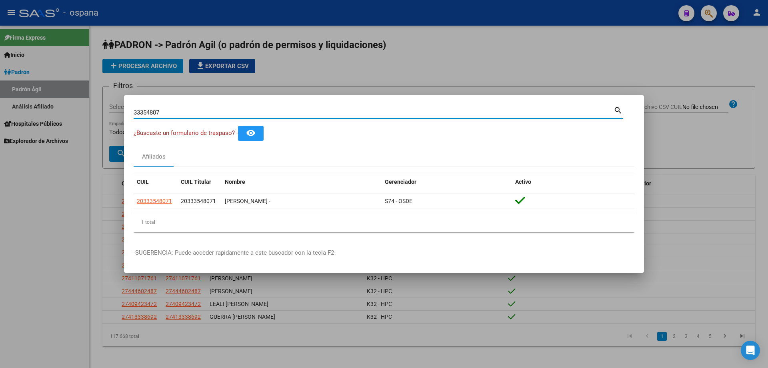
click at [204, 110] on input "33354807" at bounding box center [374, 112] width 480 height 7
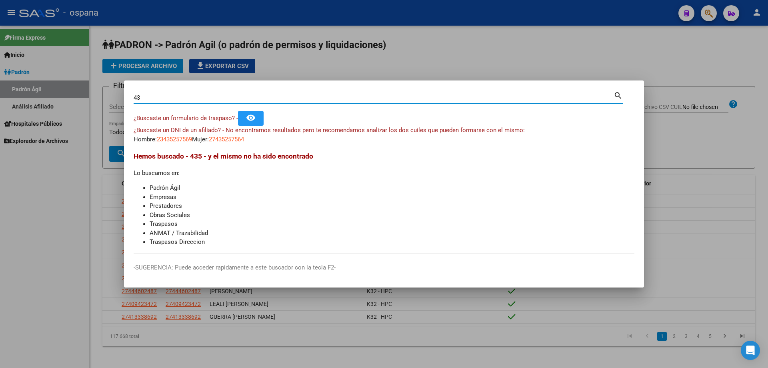
type input "4"
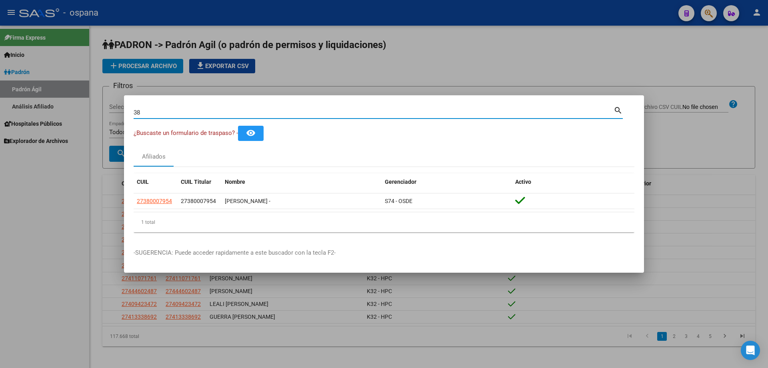
type input "3"
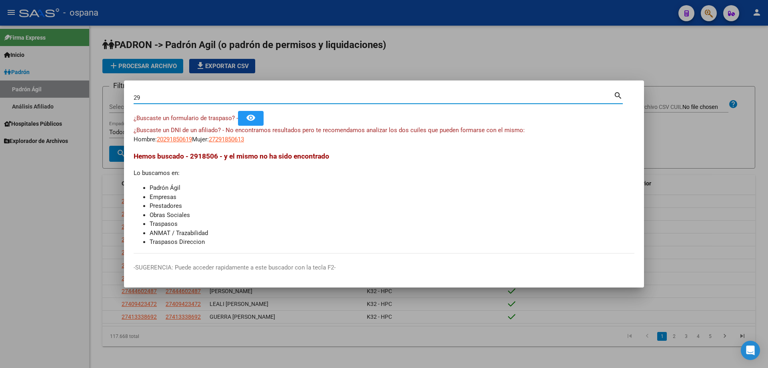
type input "2"
click at [372, 120] on div "¿Buscaste un formulario de traspaso? - remove_red_eye" at bounding box center [384, 118] width 501 height 15
click at [278, 100] on input "43525756" at bounding box center [374, 97] width 480 height 7
click at [212, 98] on input "20808593" at bounding box center [374, 97] width 480 height 7
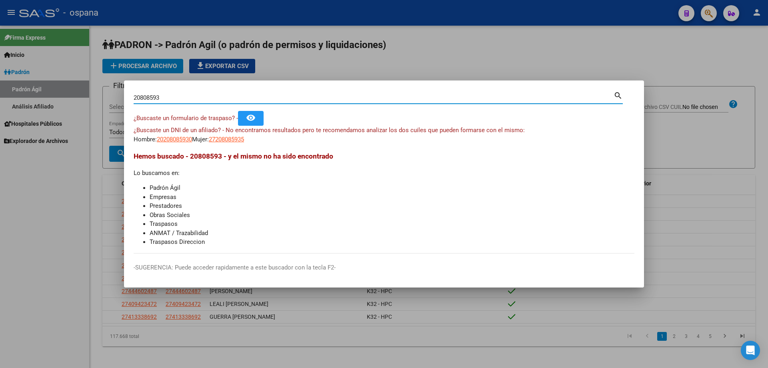
click at [212, 98] on input "20808593" at bounding box center [374, 97] width 480 height 7
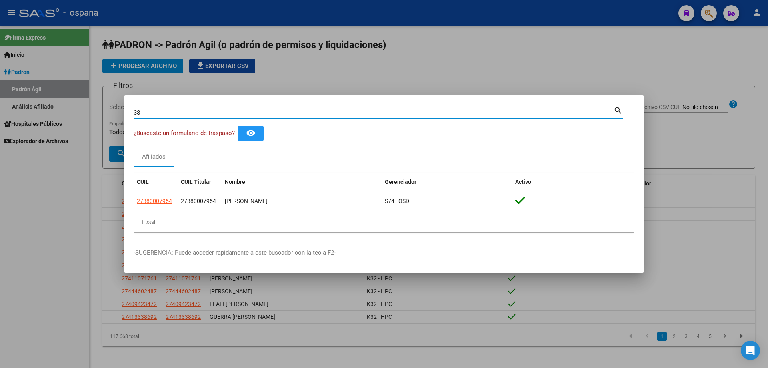
type input "3"
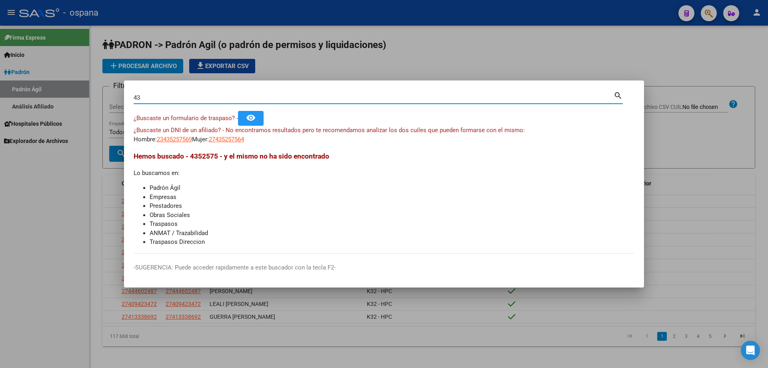
type input "4"
type input "2"
click at [290, 100] on input "29514543" at bounding box center [374, 97] width 480 height 7
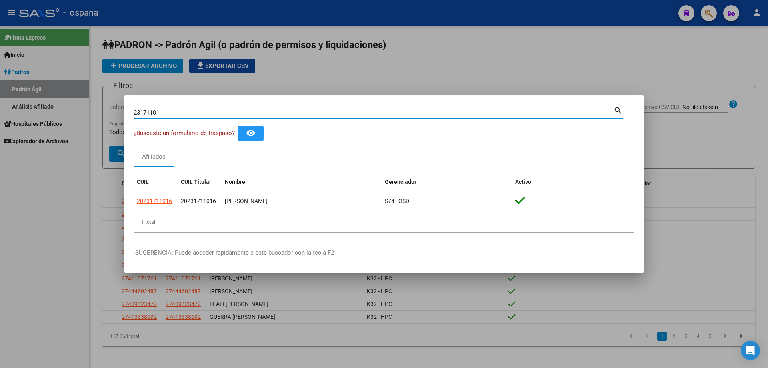
click at [304, 110] on input "23171101" at bounding box center [374, 112] width 480 height 7
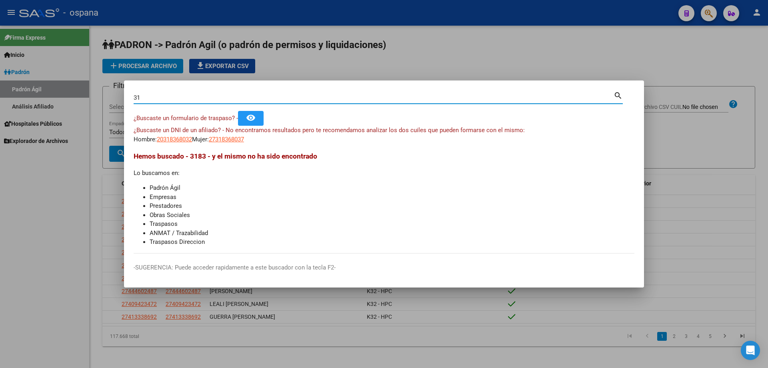
type input "3"
type input "2"
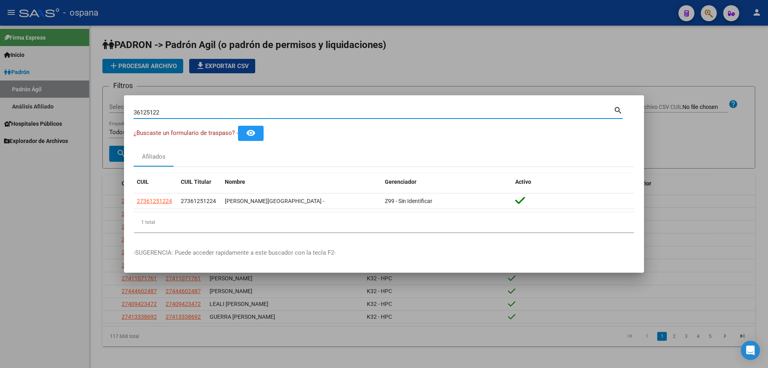
click at [265, 112] on input "36125122" at bounding box center [374, 112] width 480 height 7
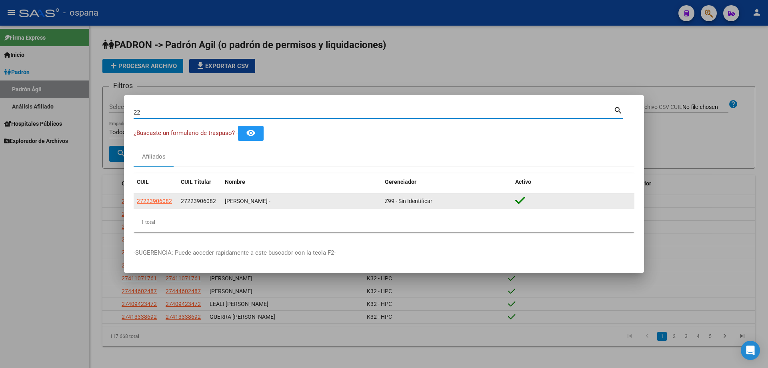
type input "2"
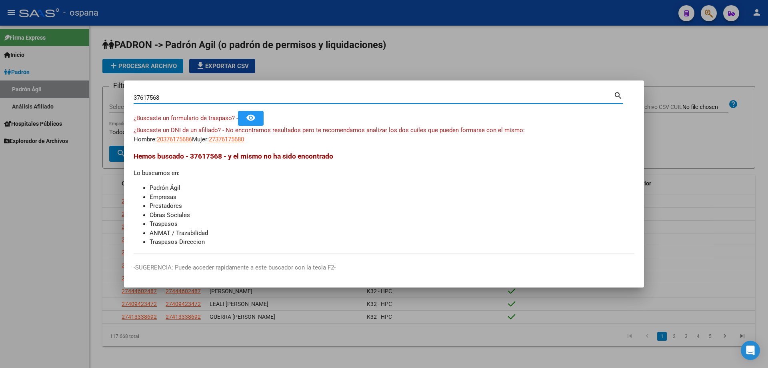
click at [309, 97] on input "37617568" at bounding box center [374, 97] width 480 height 7
click at [154, 96] on input "16409713" at bounding box center [374, 97] width 480 height 7
type input "1"
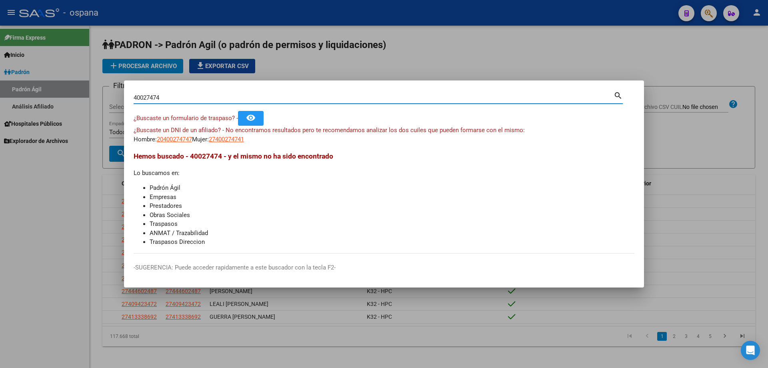
click at [324, 136] on div "¿Buscaste un DNI de un afiliado? - No encontramos resultados pero te recomendam…" at bounding box center [384, 135] width 501 height 18
click at [165, 96] on input "40027474" at bounding box center [374, 97] width 480 height 7
click at [232, 99] on input "32907859" at bounding box center [374, 97] width 480 height 7
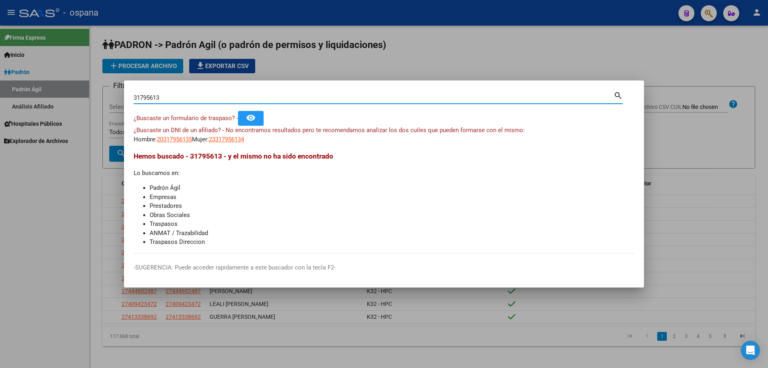
click at [169, 100] on input "31795613" at bounding box center [374, 97] width 480 height 7
click at [154, 97] on input "29809371" at bounding box center [374, 97] width 480 height 7
type input "44472627"
